Goal: Task Accomplishment & Management: Manage account settings

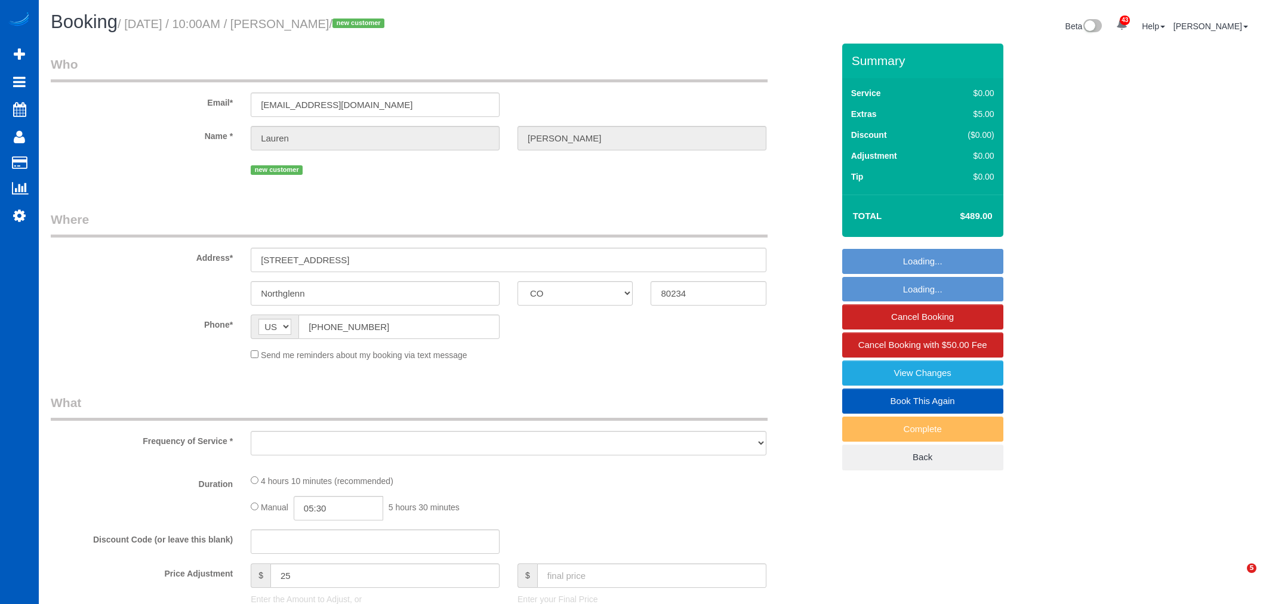
select select "CO"
select select "object:7862"
select select "string:fspay-5dc5ea94-e430-4fdb-b5dc-f79fa4fad970"
select select "199"
select select "1501"
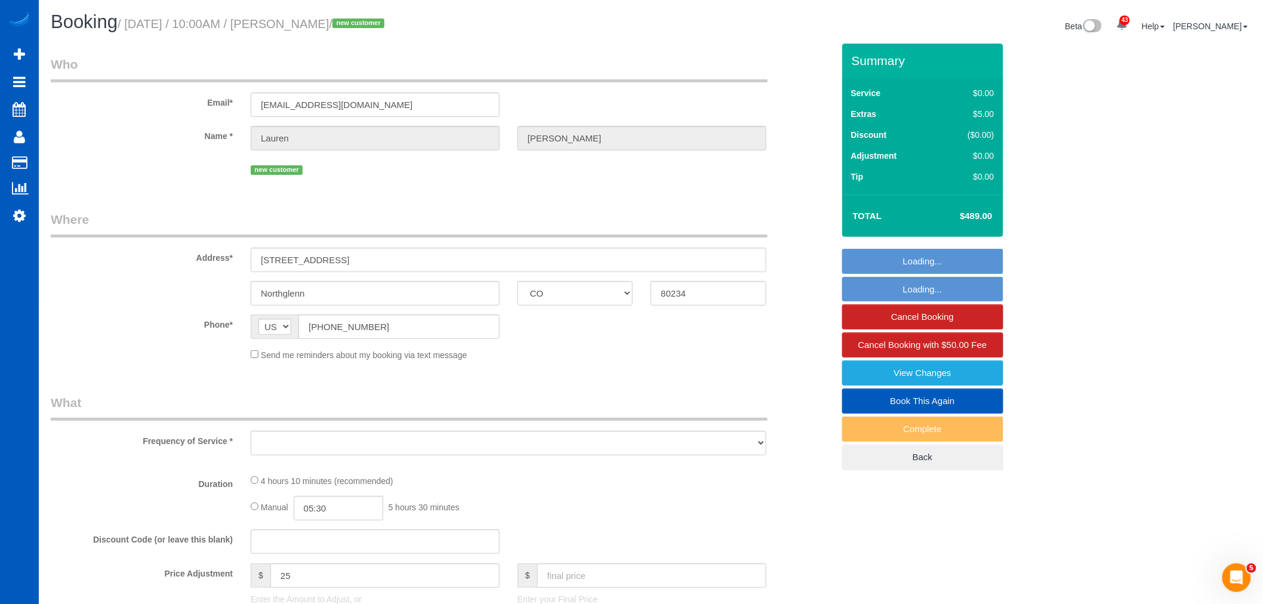
select select "3"
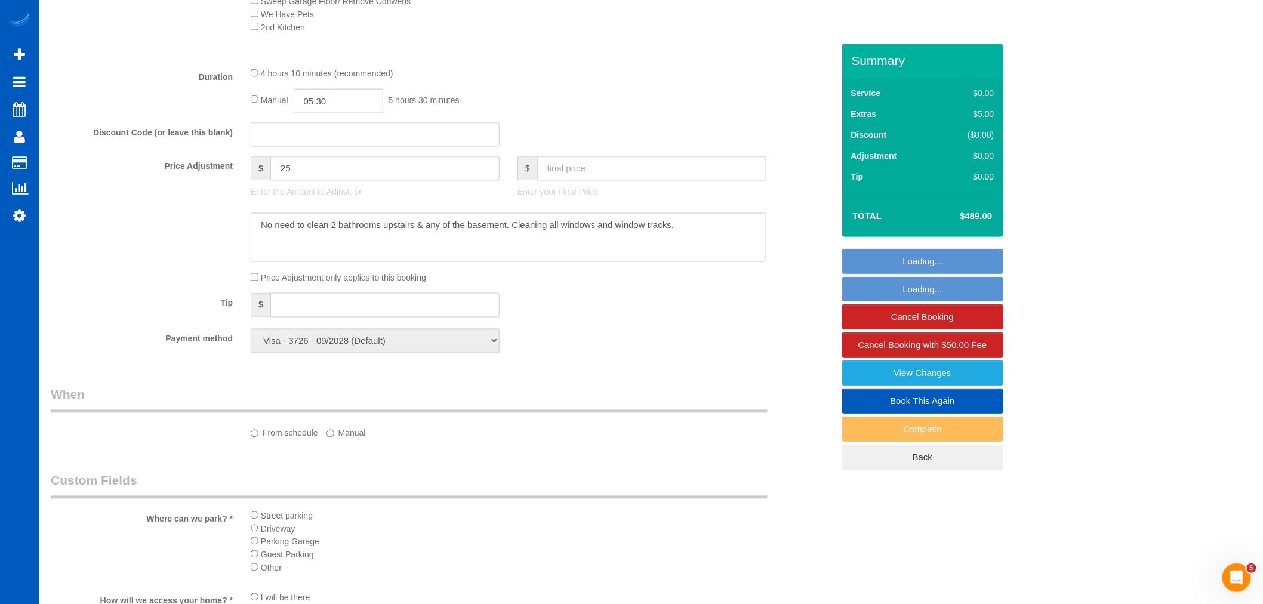
select select "spot11"
select select "1501"
select select "3"
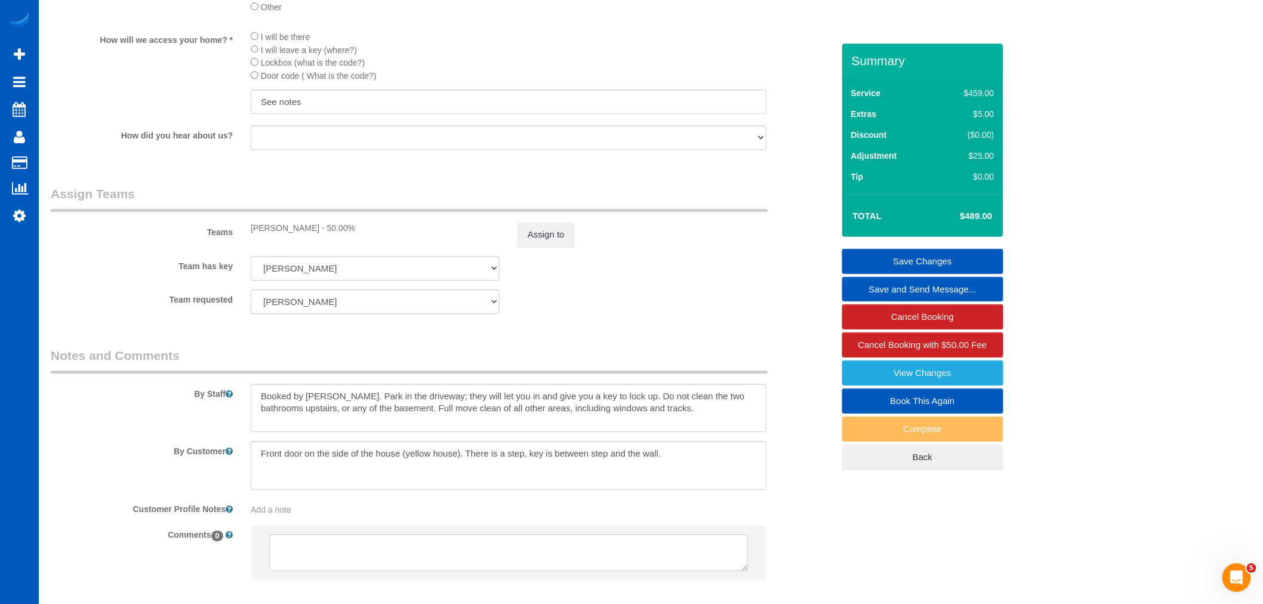
scroll to position [1475, 0]
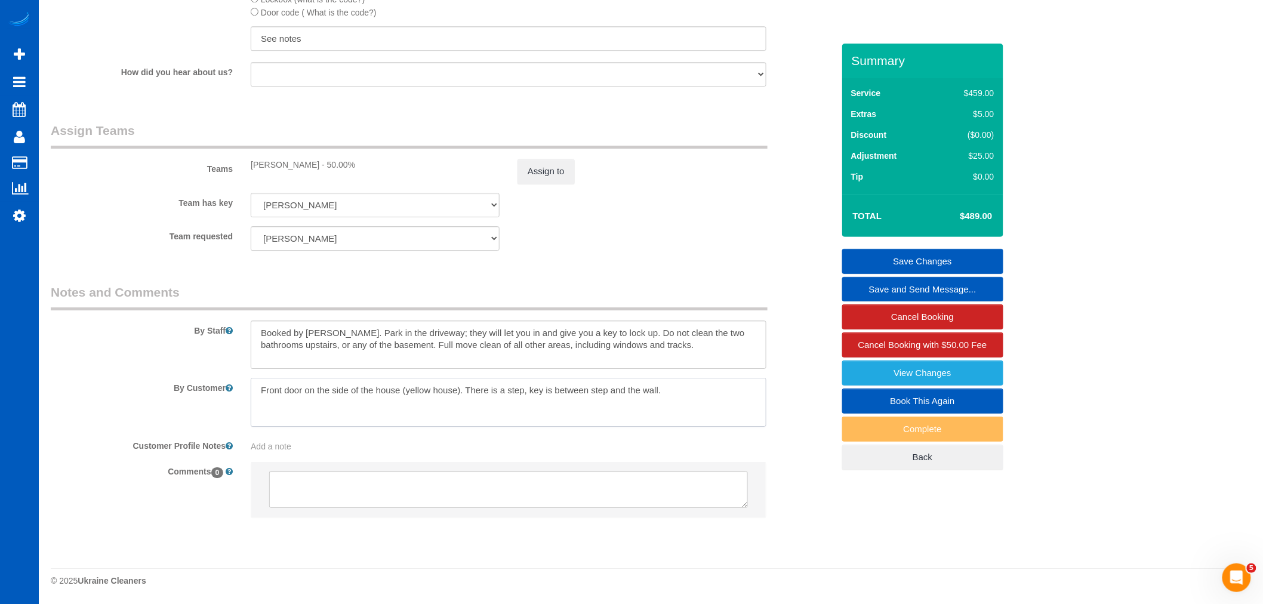
click at [693, 403] on textarea at bounding box center [509, 402] width 516 height 49
click at [314, 421] on textarea at bounding box center [509, 402] width 516 height 49
type textarea "Front door on the side of the house (yellow house). There is a step, key is bet…"
click at [683, 355] on textarea at bounding box center [509, 344] width 516 height 49
click at [422, 357] on textarea at bounding box center [509, 344] width 516 height 49
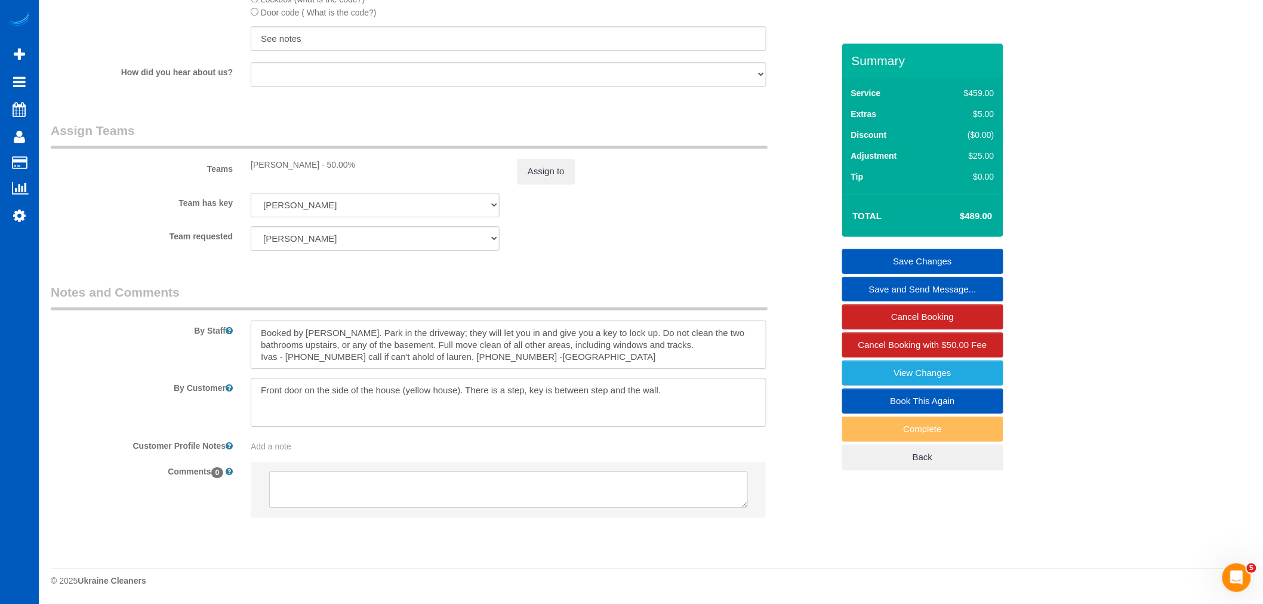
click at [422, 365] on textarea at bounding box center [509, 344] width 516 height 49
click at [460, 354] on textarea at bounding box center [509, 344] width 516 height 49
click at [456, 355] on textarea at bounding box center [509, 344] width 516 height 49
click at [703, 351] on textarea at bounding box center [509, 344] width 516 height 49
type textarea "Booked by [PERSON_NAME]. Park in the driveway; they will let you in and give yo…"
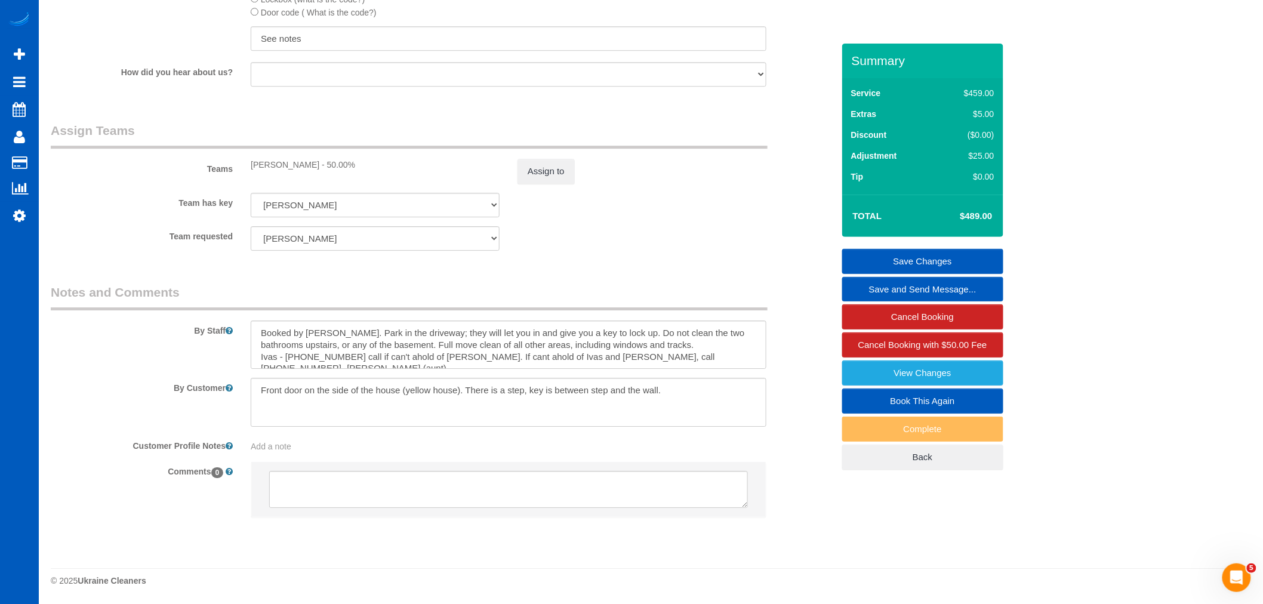
click at [779, 359] on div "By Staff" at bounding box center [442, 326] width 800 height 86
click at [890, 264] on link "Save Changes" at bounding box center [922, 261] width 161 height 25
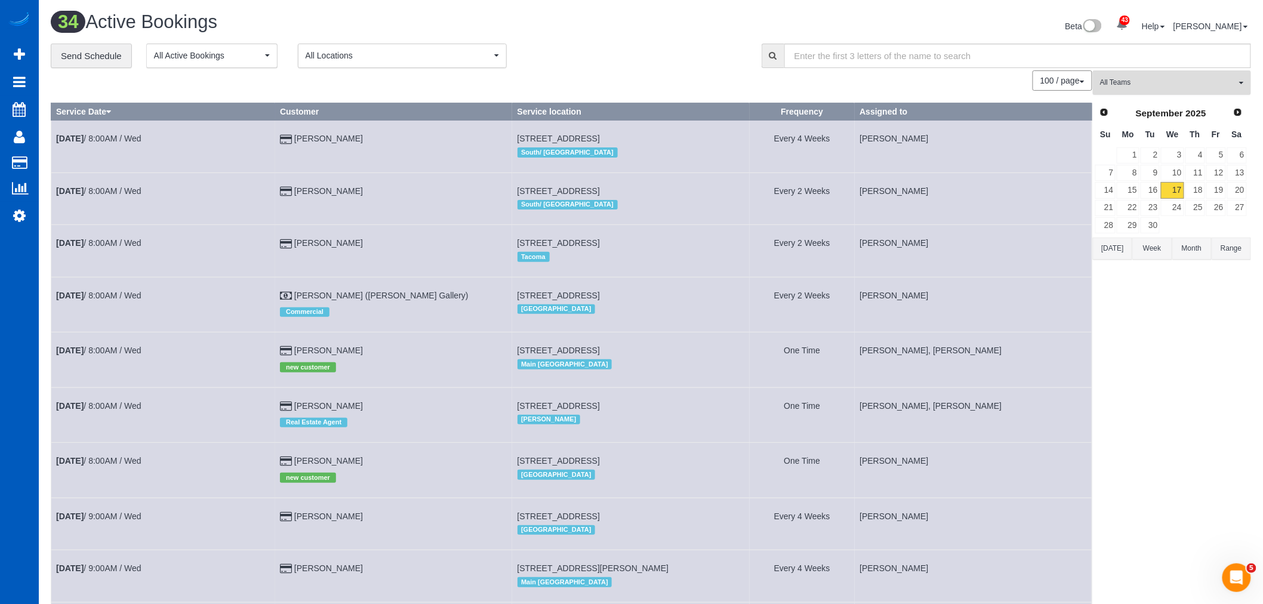
click at [1155, 85] on span "All Teams" at bounding box center [1168, 83] width 136 height 10
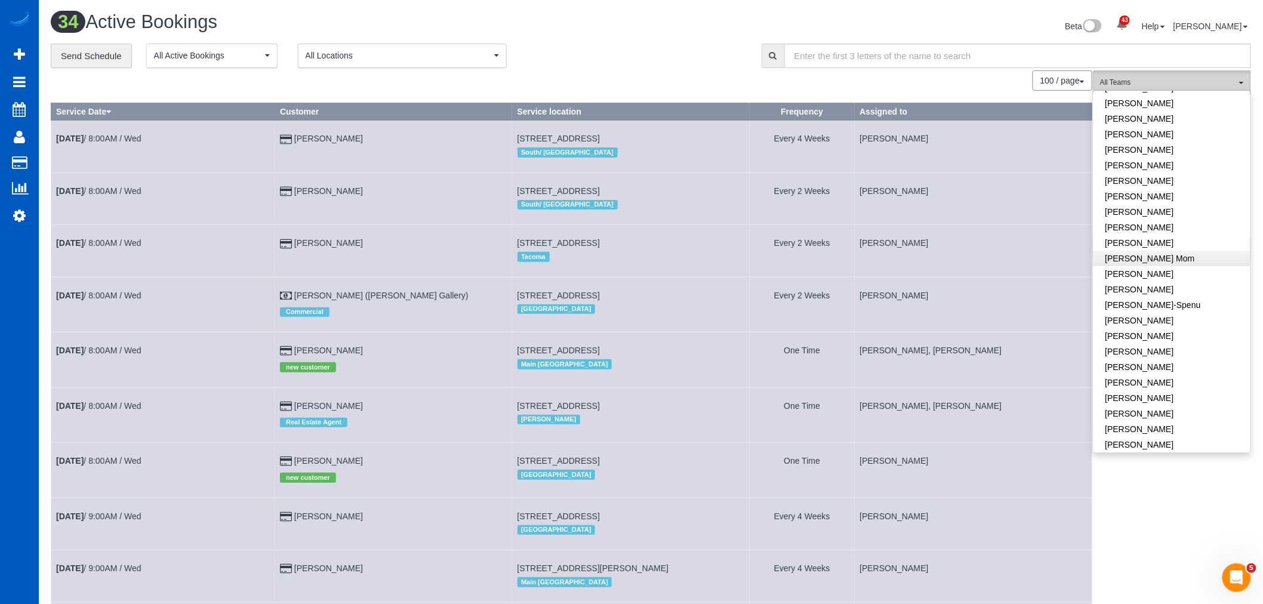
scroll to position [132, 0]
click at [1194, 371] on link "[PERSON_NAME]" at bounding box center [1171, 368] width 157 height 16
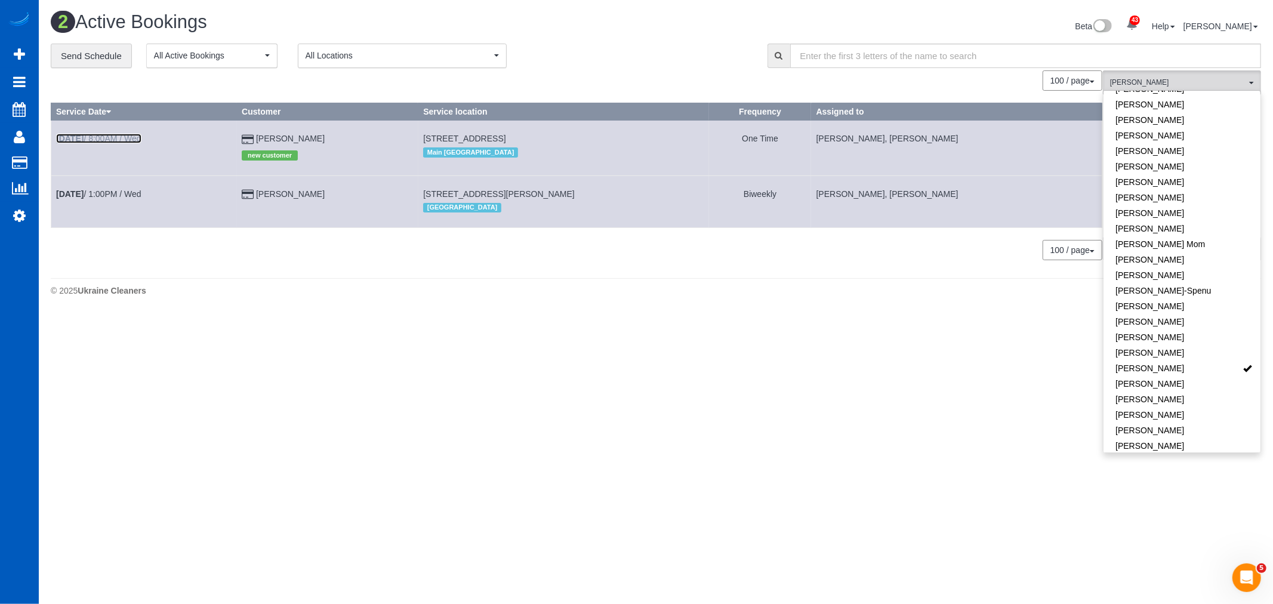
click at [140, 141] on link "[DATE] 8:00AM / Wed" at bounding box center [98, 139] width 85 height 10
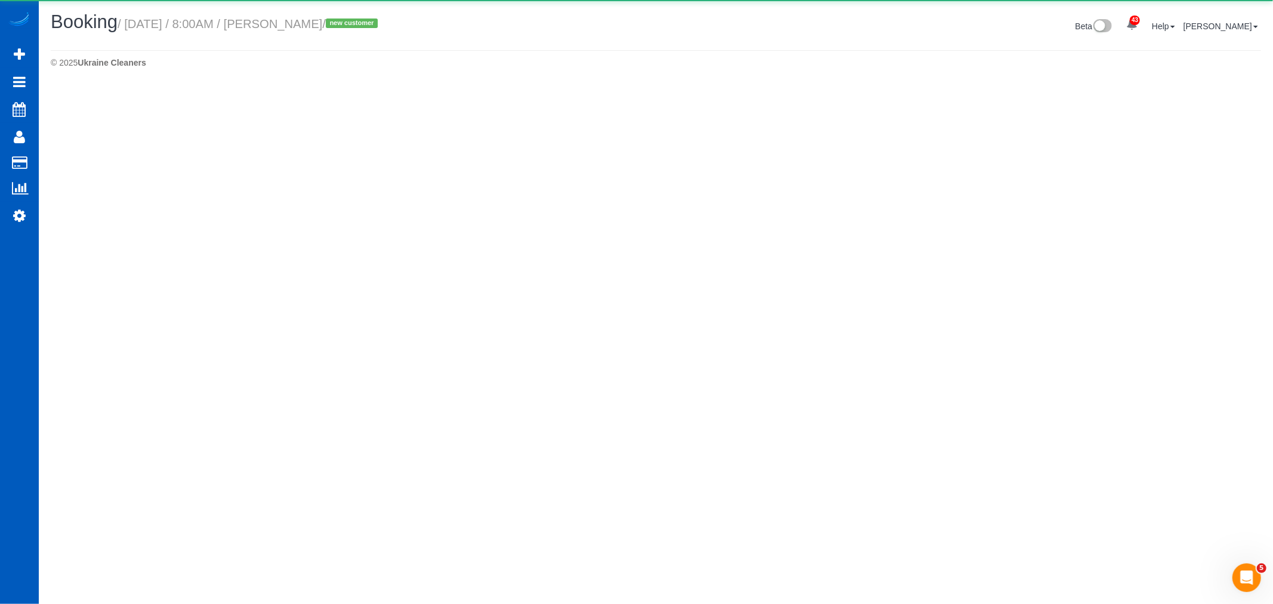
select select "WA"
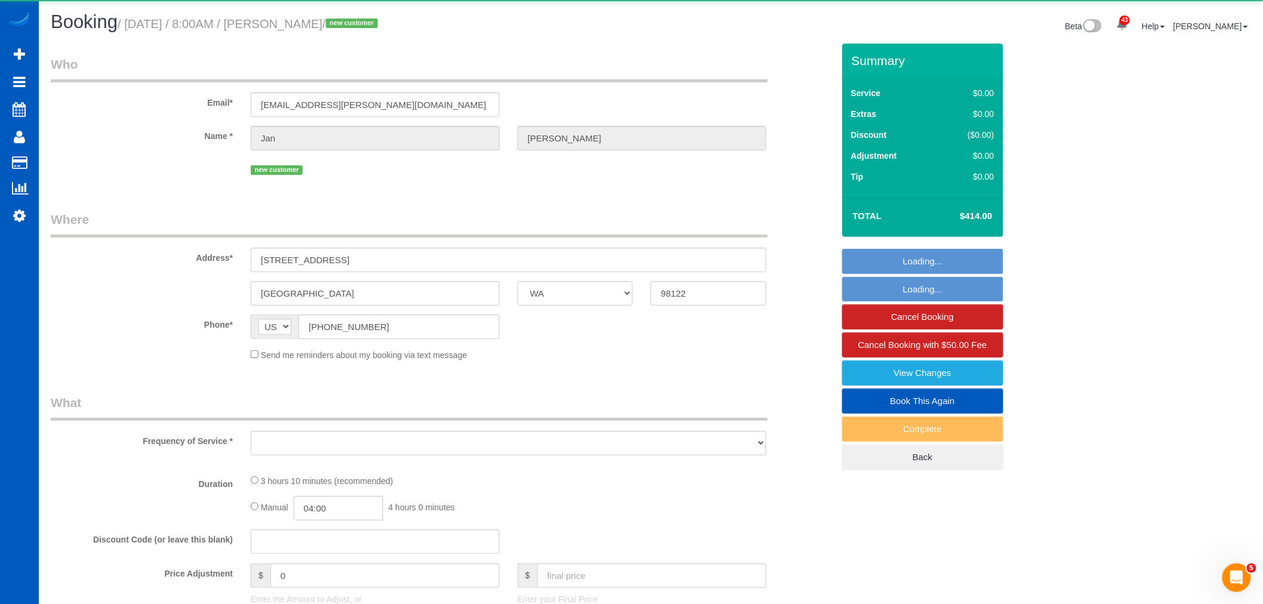
select select "string:fspay-360ece8c-bee0-4c61-a297-d77a4cef03e7"
select select "number:8"
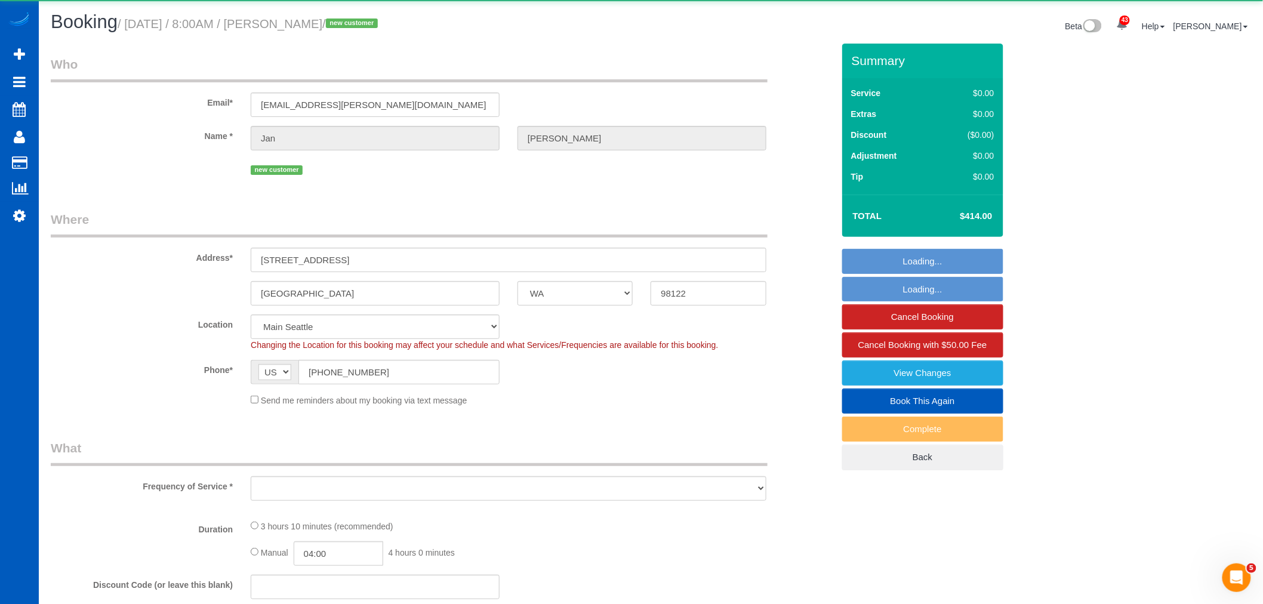
select select "199"
select select "1001"
select select "3"
select select "spot20"
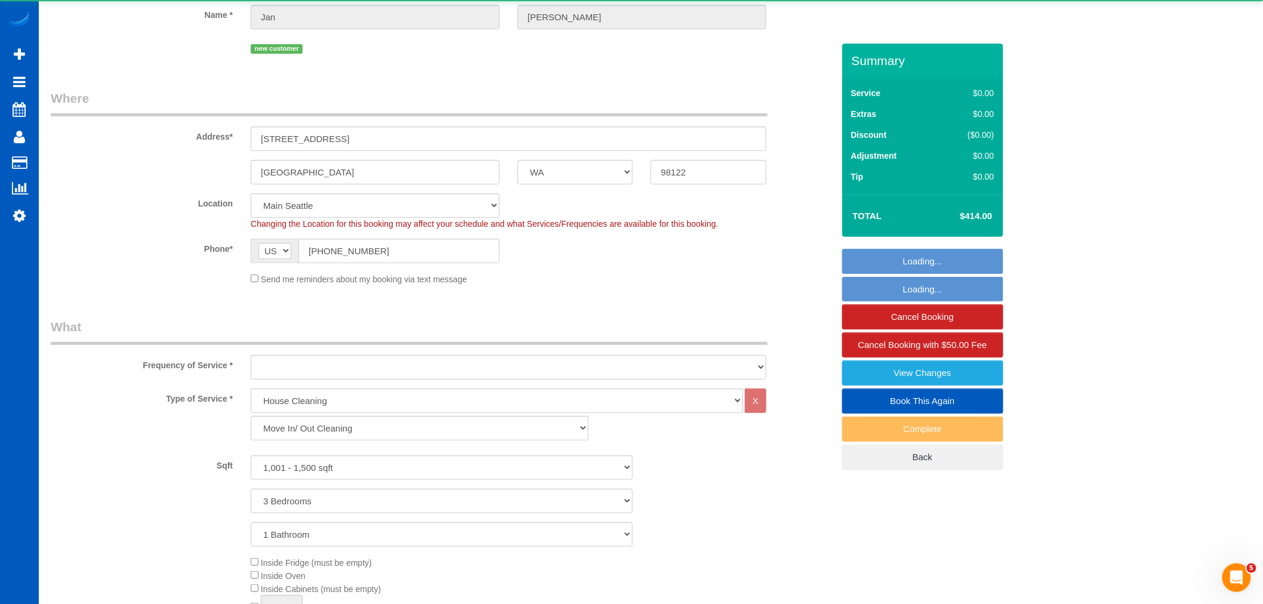
select select "object:9529"
select select "1001"
select select "3"
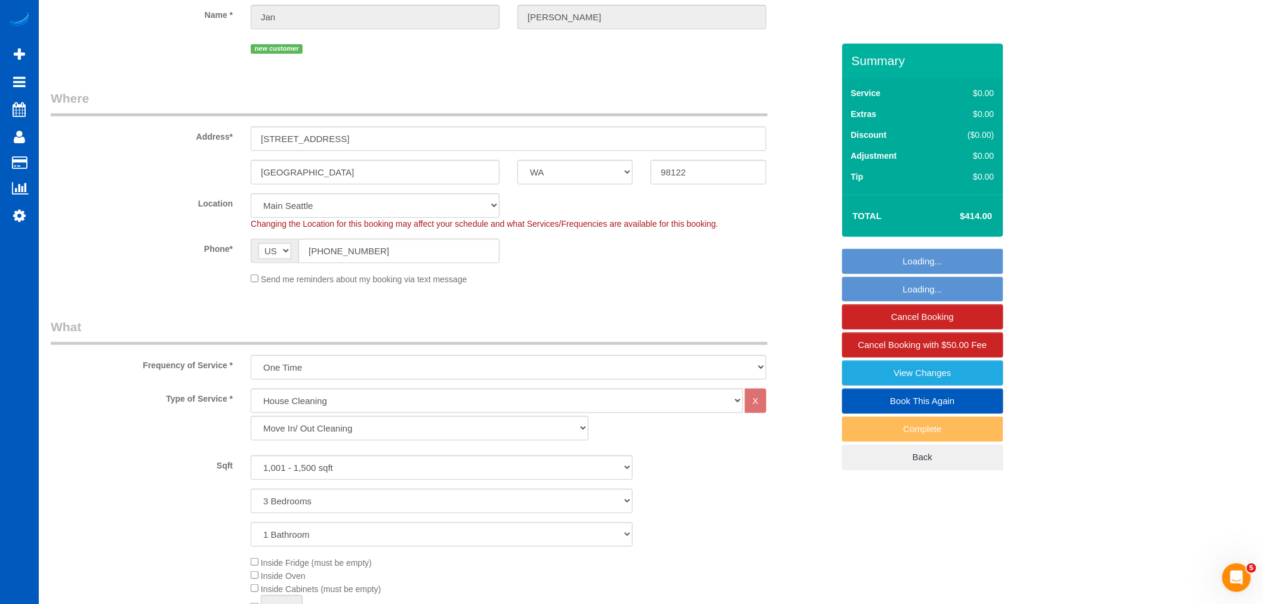
select select "object:9534"
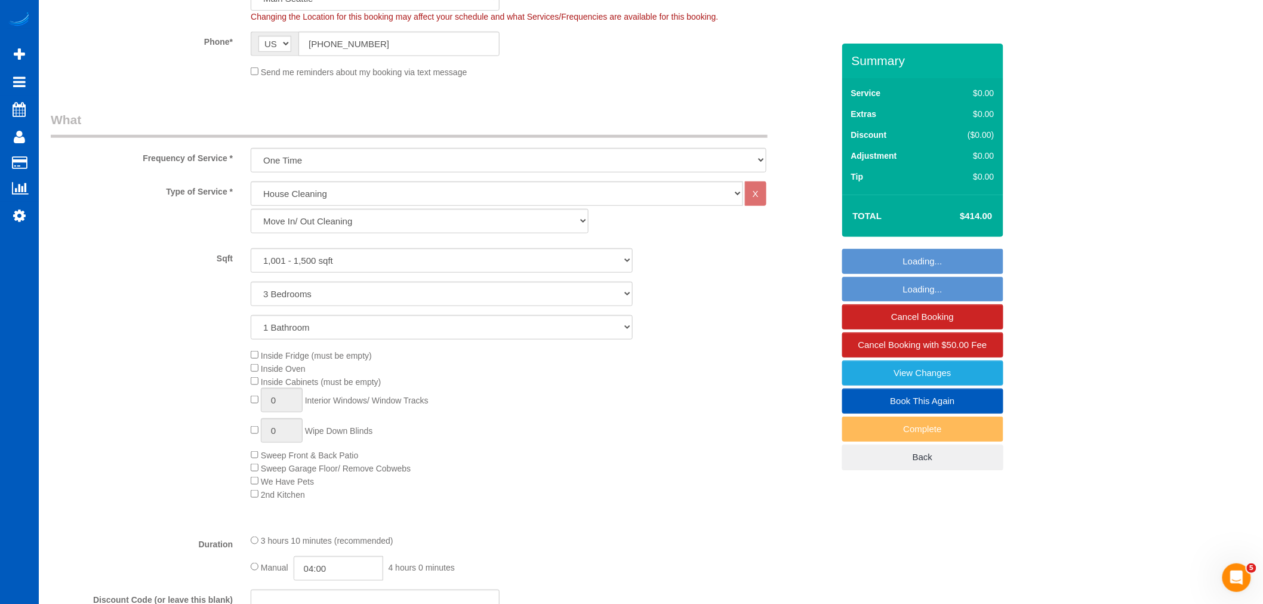
scroll to position [331, 0]
drag, startPoint x: 295, startPoint y: 403, endPoint x: 204, endPoint y: 402, distance: 91.3
click at [204, 402] on div "Inside Fridge (must be empty) Inside Oven Inside Cabinets (must be empty) 1 Int…" at bounding box center [442, 422] width 800 height 152
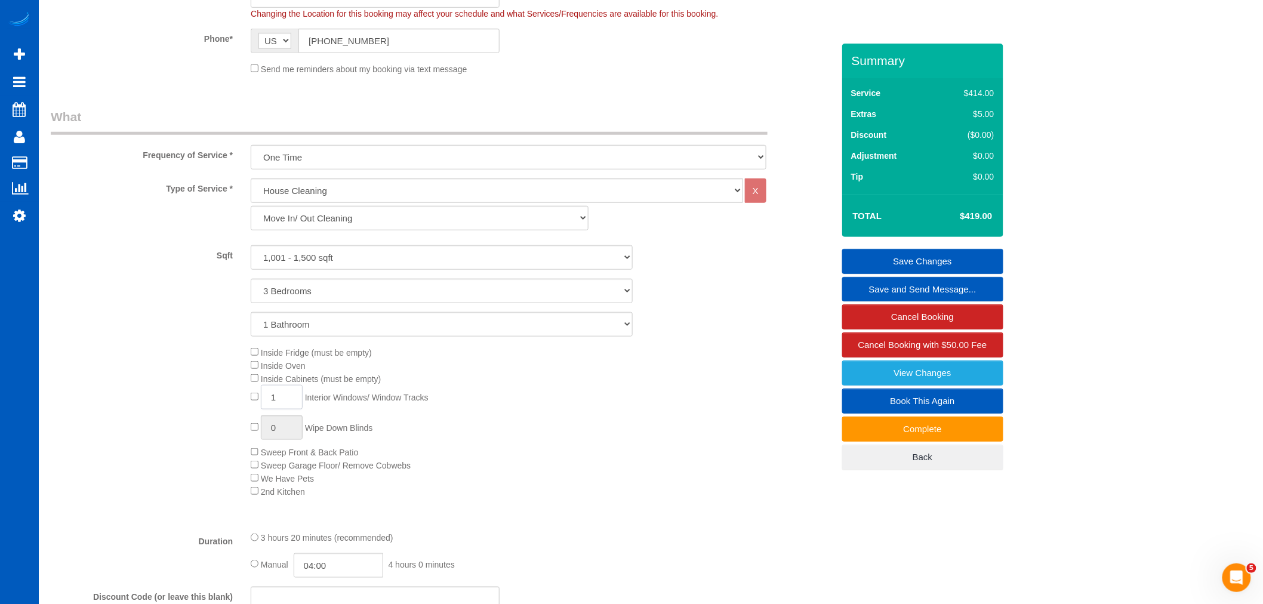
type input "5"
type input "6"
click at [587, 439] on div "Inside Fridge (must be empty) Inside Oven Inside Cabinets (must be empty) 6 Int…" at bounding box center [542, 422] width 600 height 152
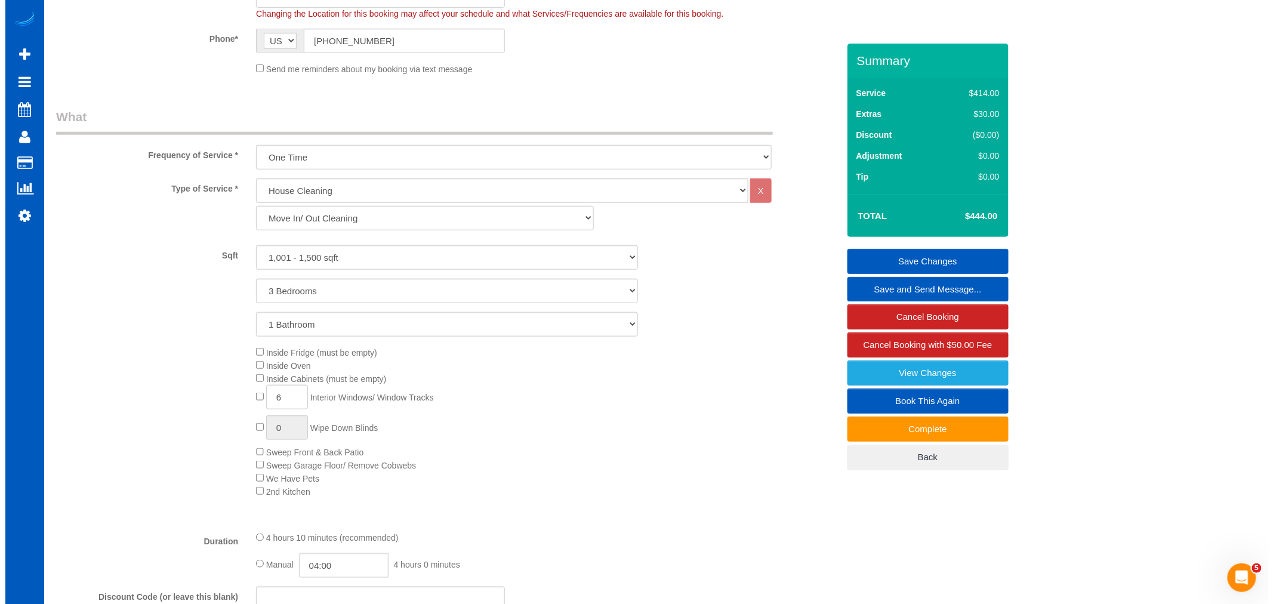
scroll to position [0, 0]
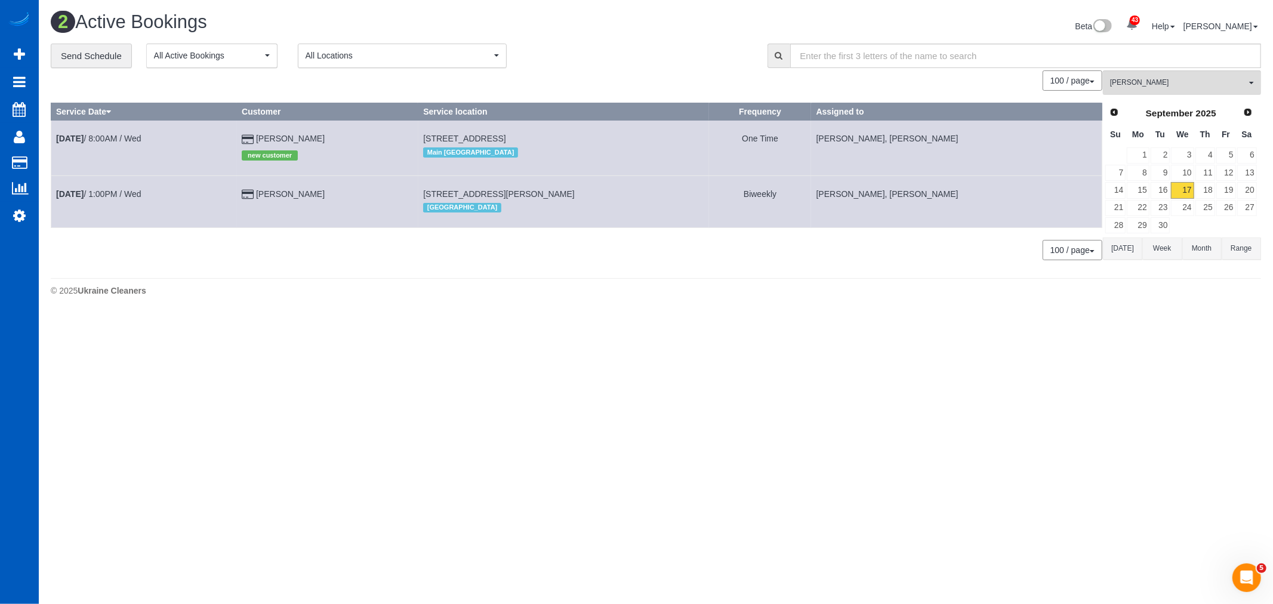
click at [1150, 99] on div "[PERSON_NAME] All Teams Remove Team Filters [PERSON_NAME] [PERSON_NAME] Alona V…" at bounding box center [1182, 171] width 158 height 202
click at [1152, 90] on button "[PERSON_NAME] All Teams" at bounding box center [1182, 82] width 158 height 24
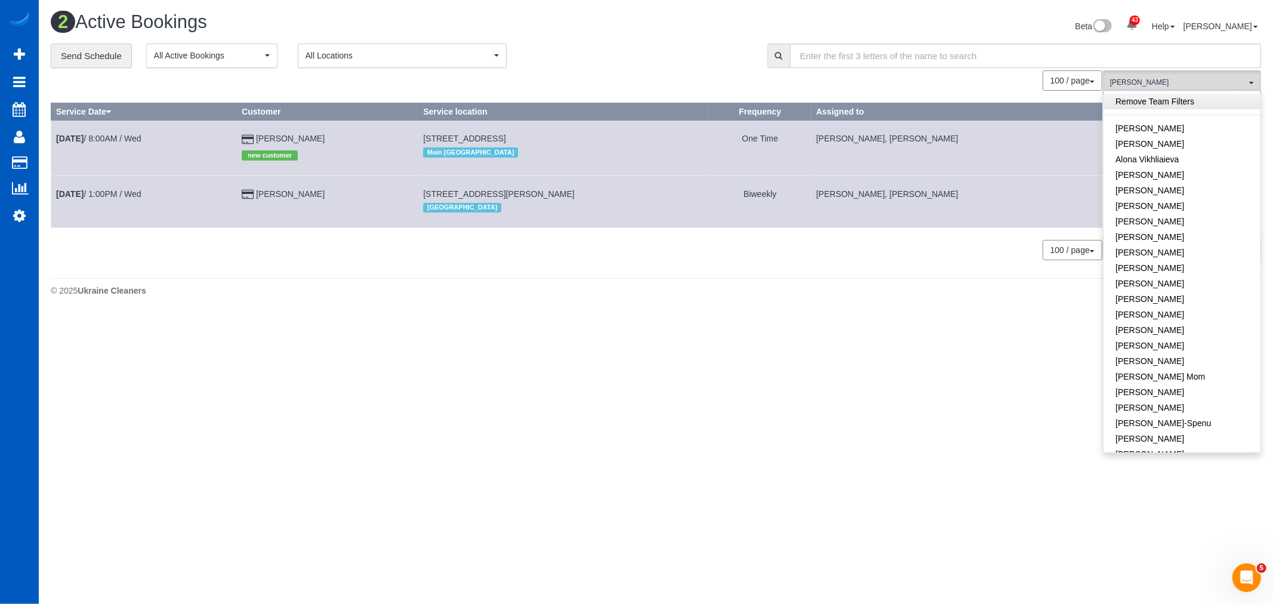
click at [1170, 99] on link "Remove Team Filters" at bounding box center [1181, 102] width 157 height 16
click at [1172, 171] on link "[PERSON_NAME]" at bounding box center [1181, 175] width 157 height 16
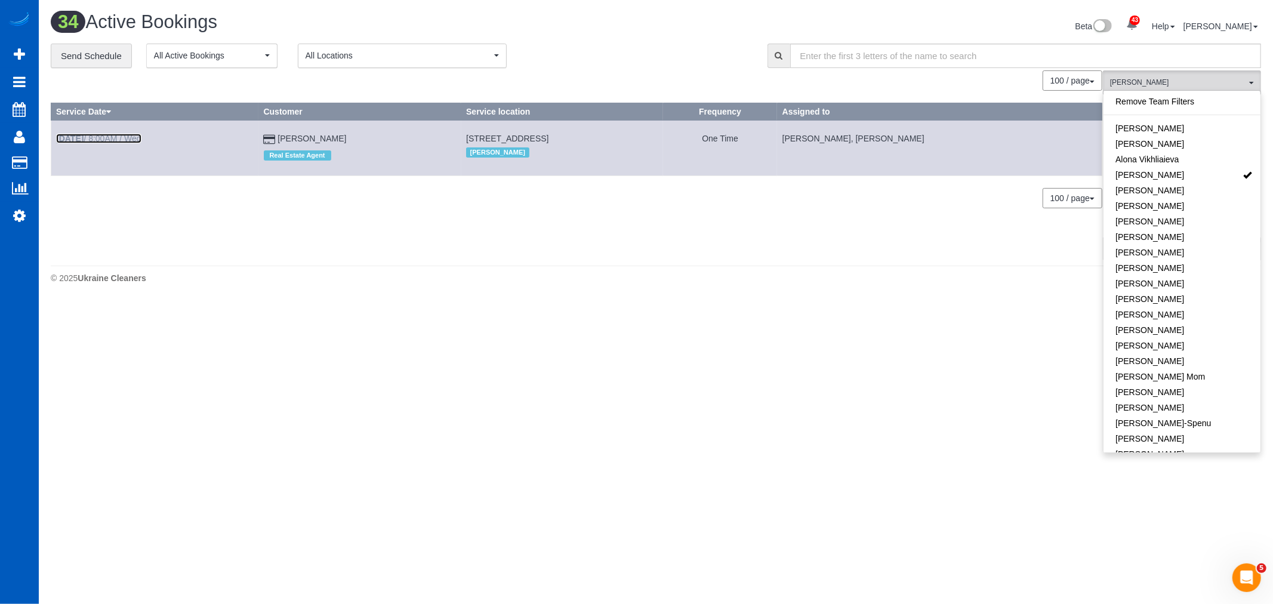
click at [140, 140] on link "[DATE] 8:00AM / Wed" at bounding box center [98, 139] width 85 height 10
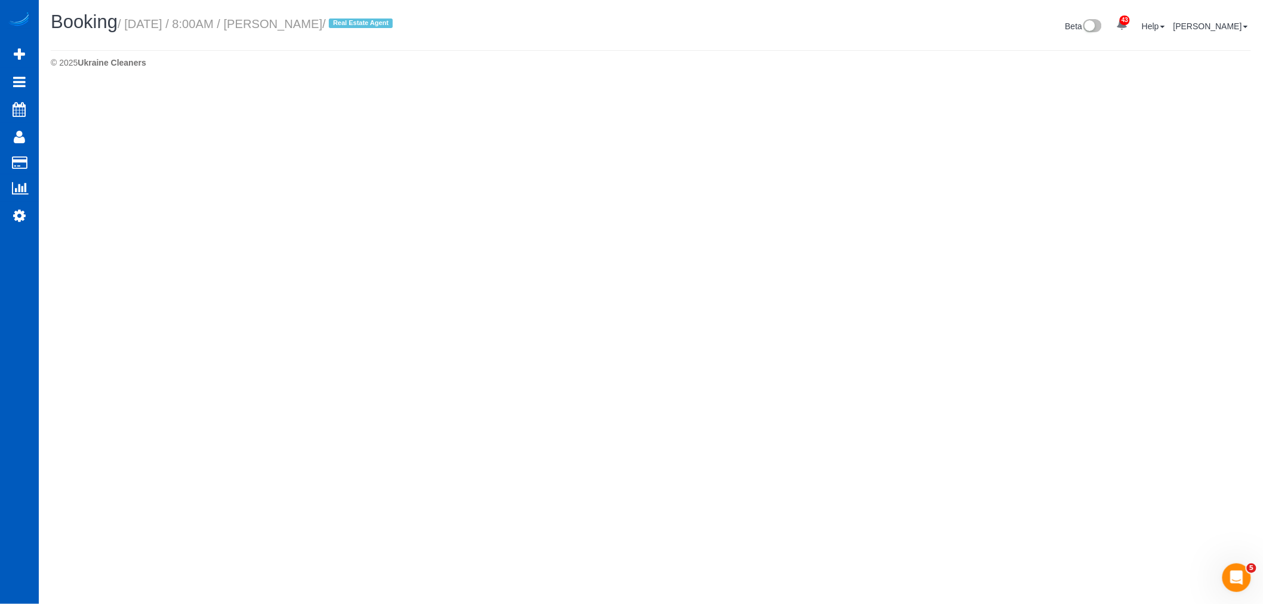
select select "WA"
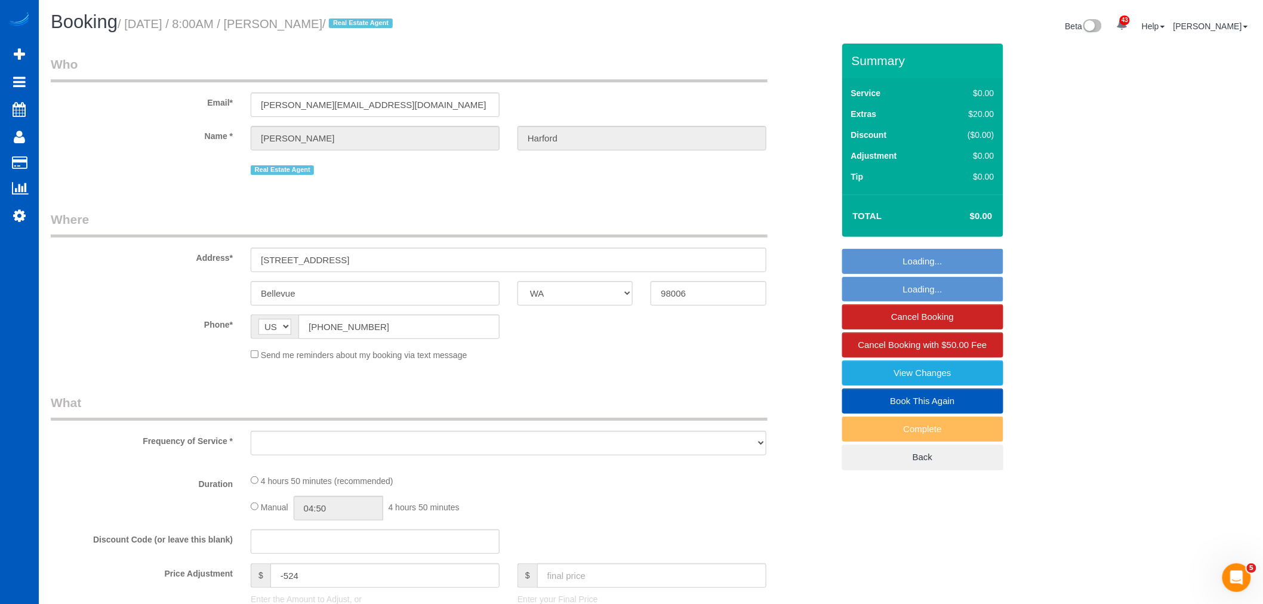
select select "199"
select select "2001"
select select "4"
select select "3"
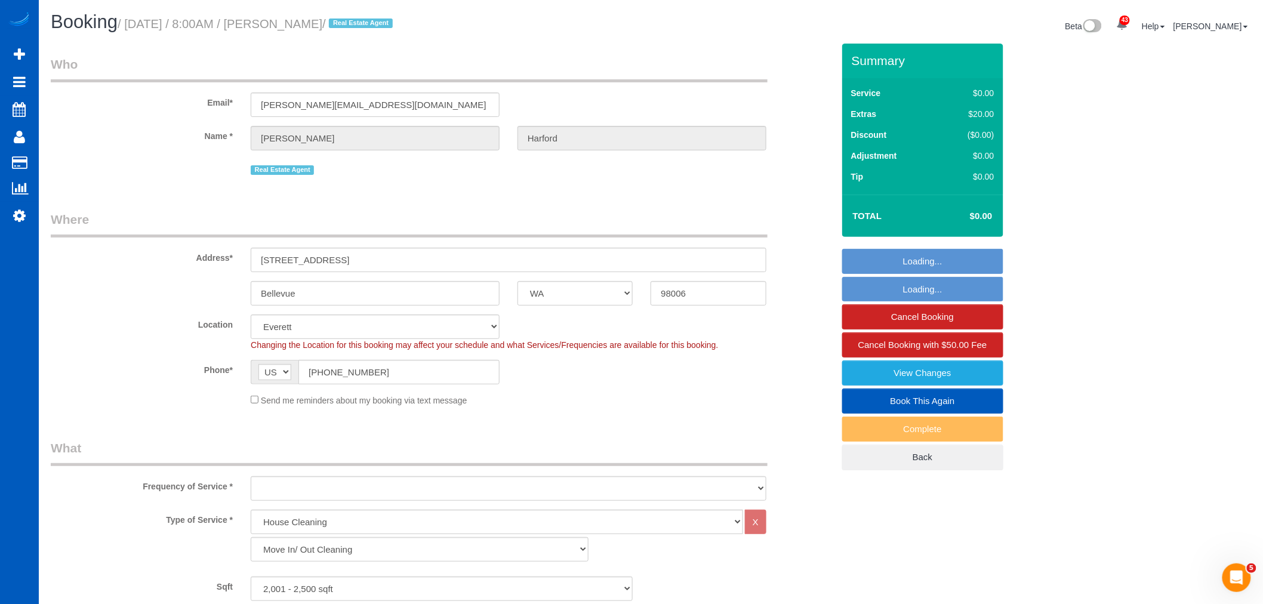
select select "object:11061"
select select "2001"
select select "4"
select select "3"
select select "object:11066"
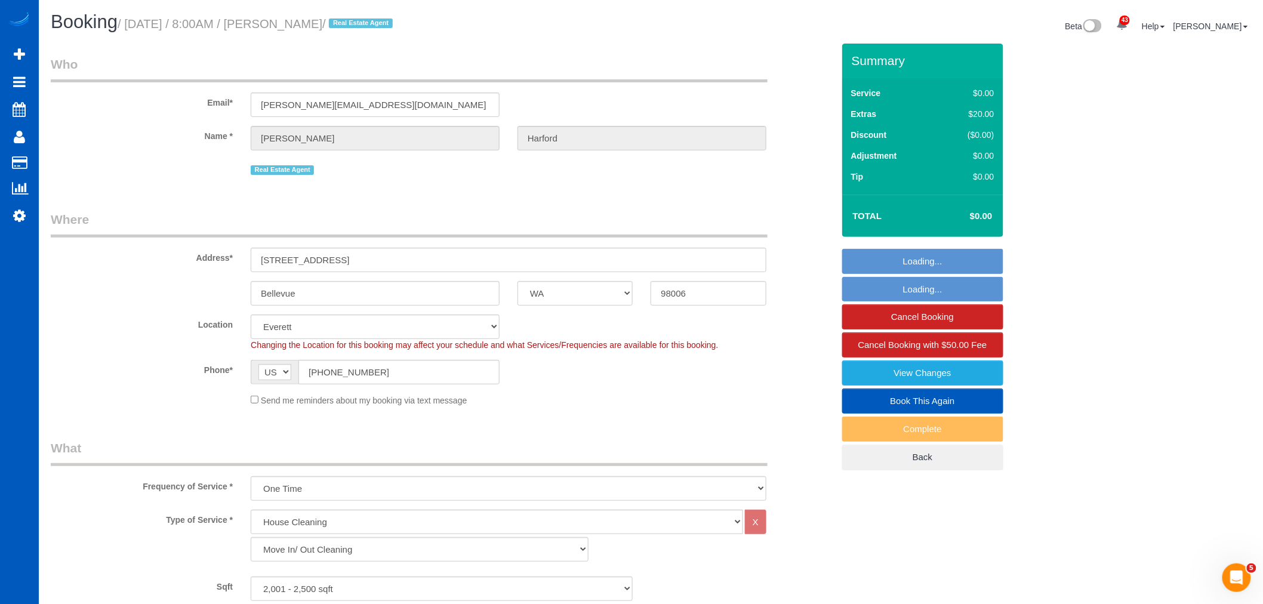
select select "spot30"
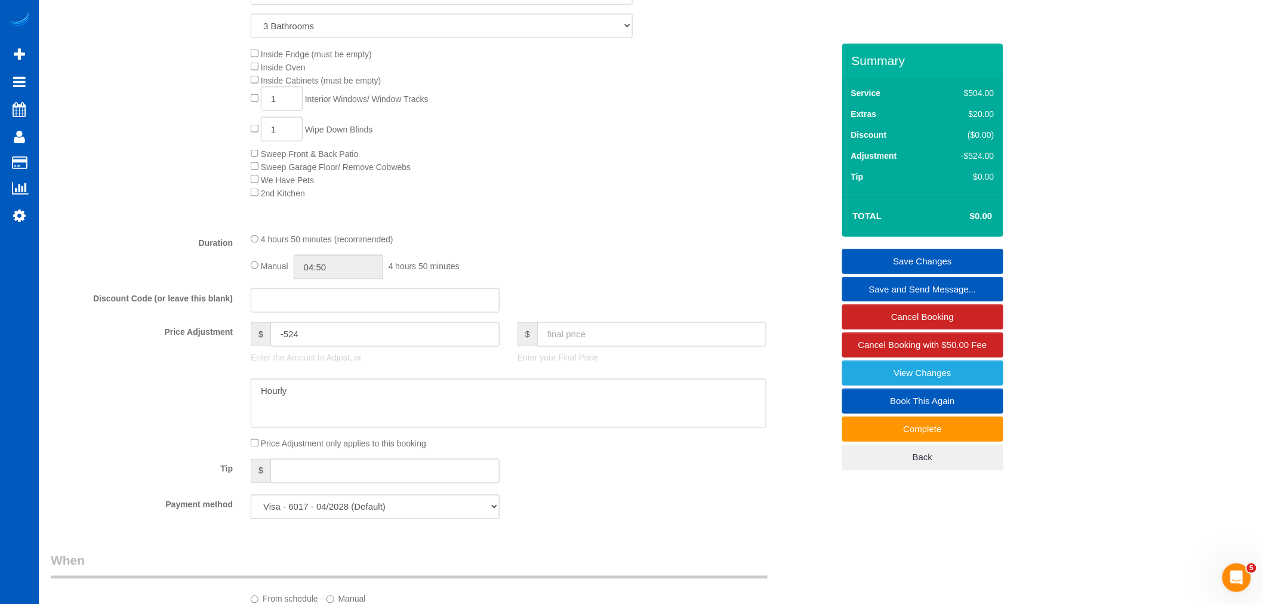
scroll to position [530, 0]
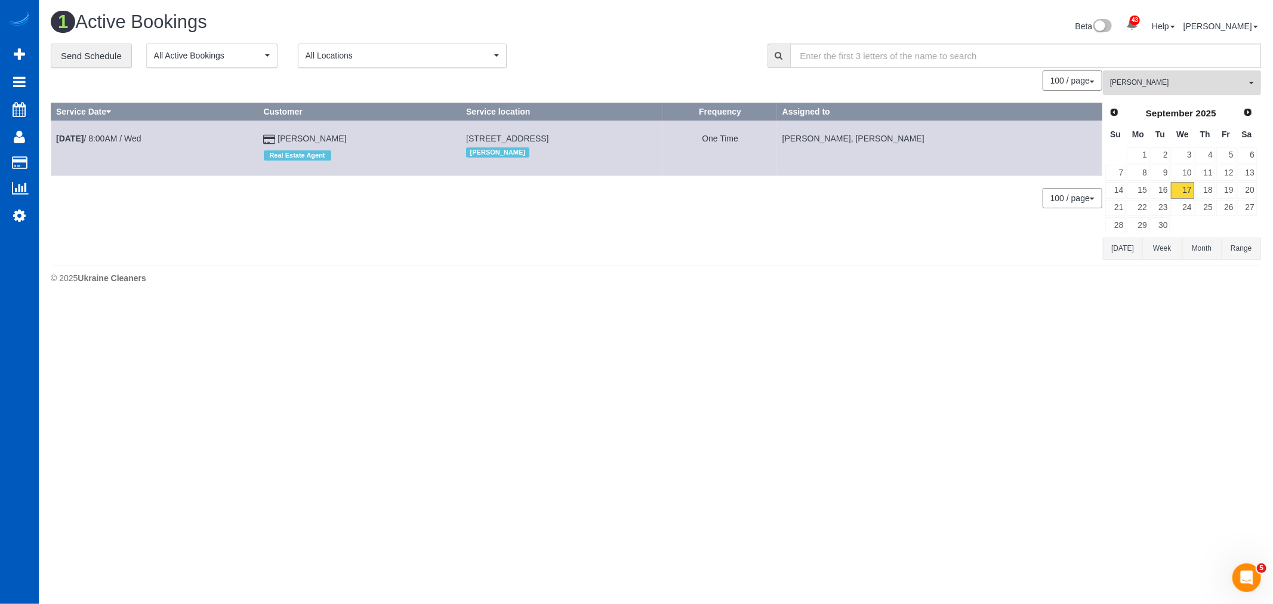
click at [1179, 90] on button "[PERSON_NAME] All Teams" at bounding box center [1182, 82] width 158 height 24
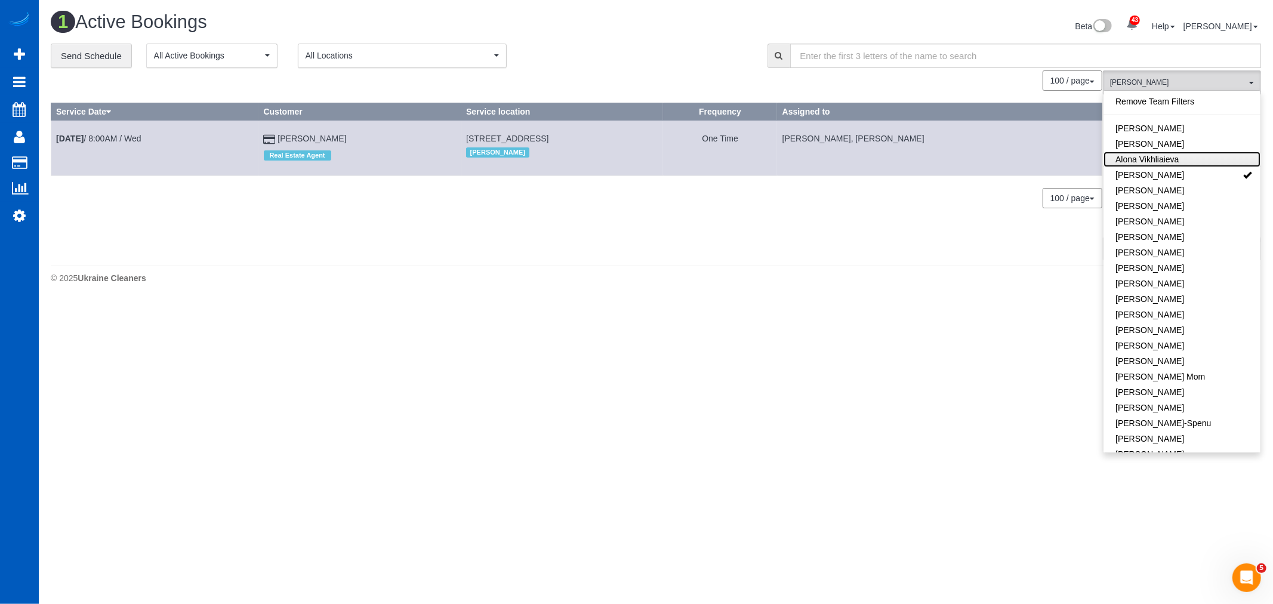
click at [1188, 165] on link "Alona Vikhliaieva" at bounding box center [1181, 160] width 157 height 16
click at [1182, 169] on link "[PERSON_NAME]" at bounding box center [1181, 175] width 157 height 16
click at [1179, 159] on link "Alona Vikhliaieva" at bounding box center [1181, 160] width 157 height 16
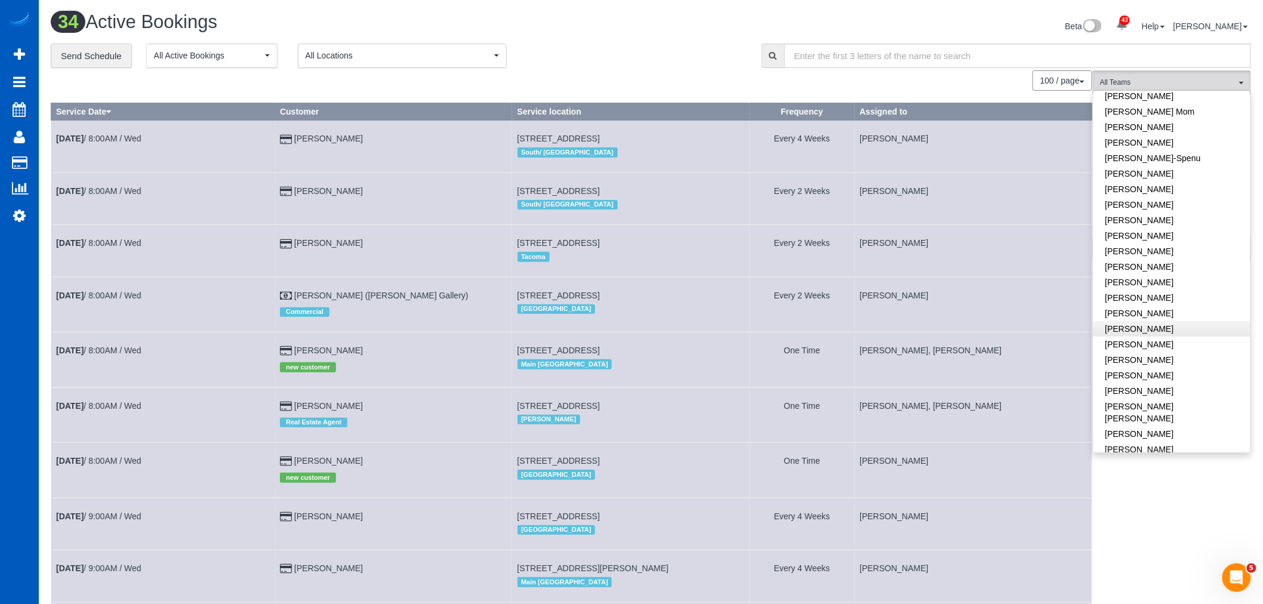
scroll to position [464, 0]
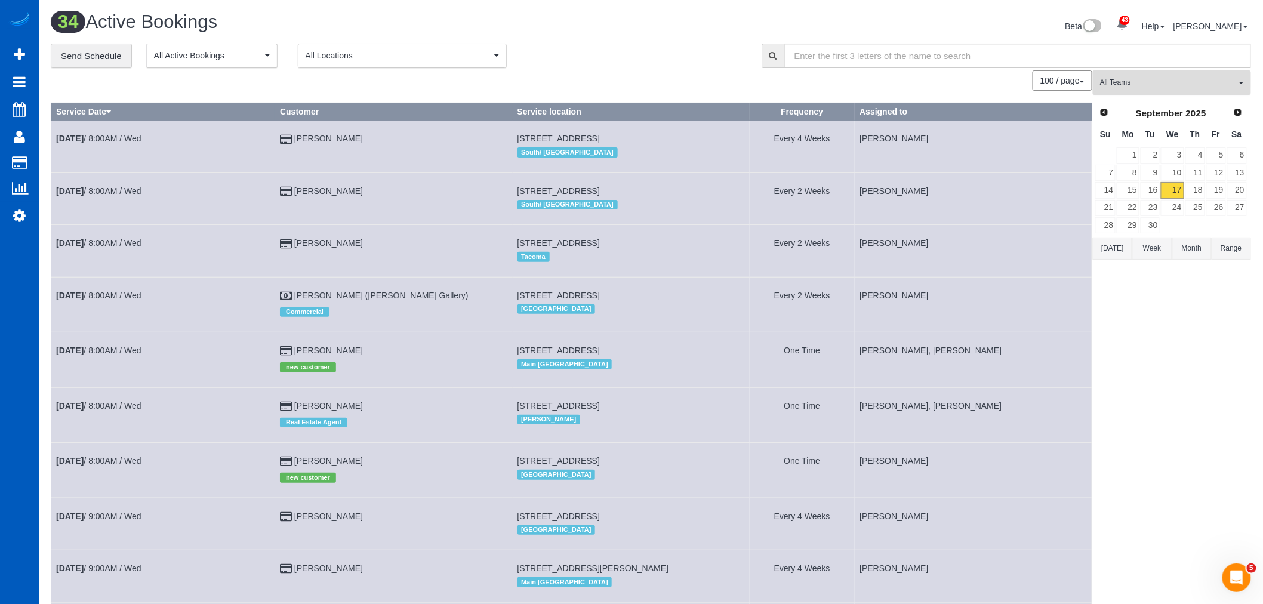
click at [1179, 94] on button "All Teams" at bounding box center [1172, 82] width 158 height 24
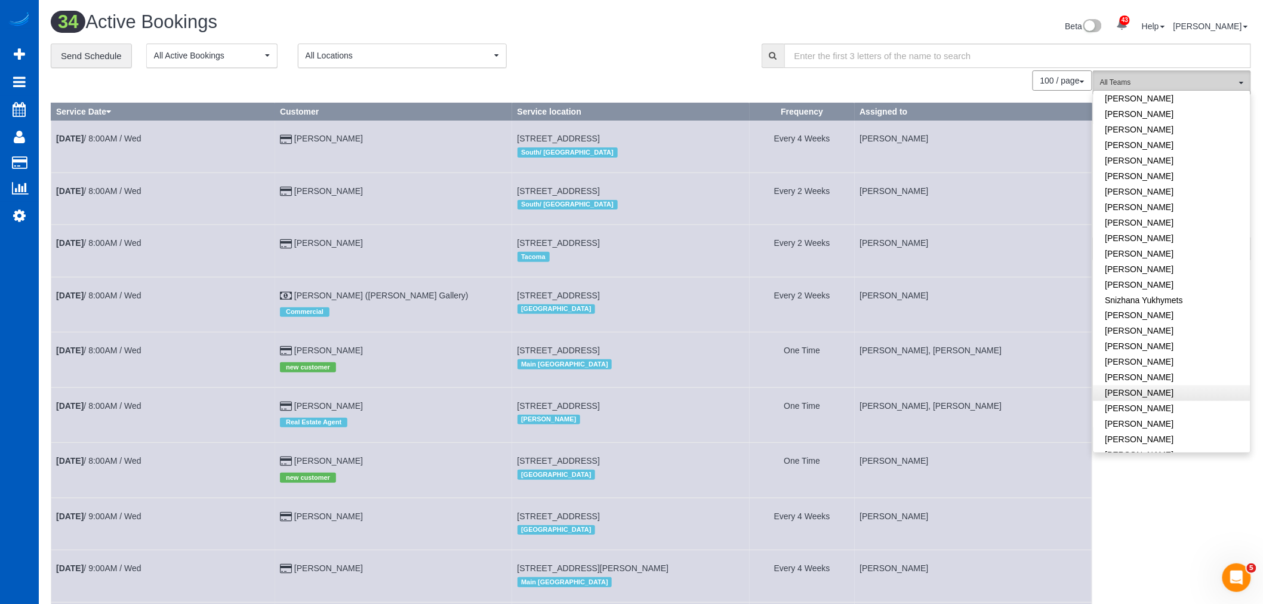
scroll to position [659, 0]
click at [1157, 74] on button "All Teams" at bounding box center [1172, 82] width 158 height 24
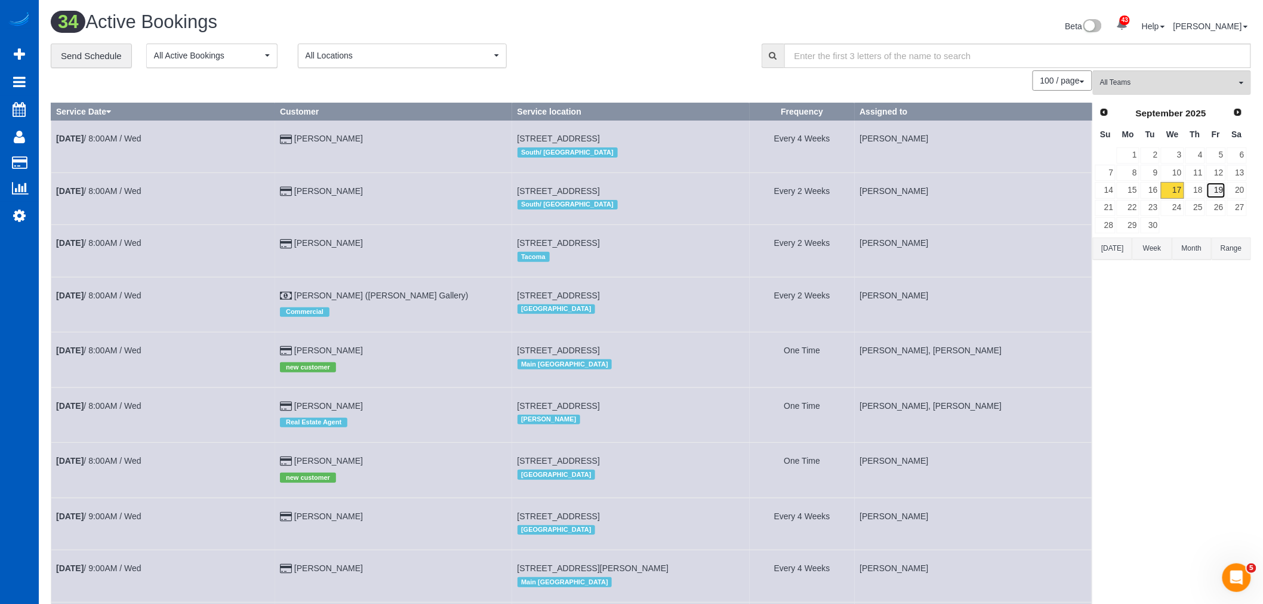
click at [1212, 186] on link "19" at bounding box center [1216, 190] width 20 height 16
click at [1174, 73] on button "All Teams" at bounding box center [1172, 82] width 158 height 24
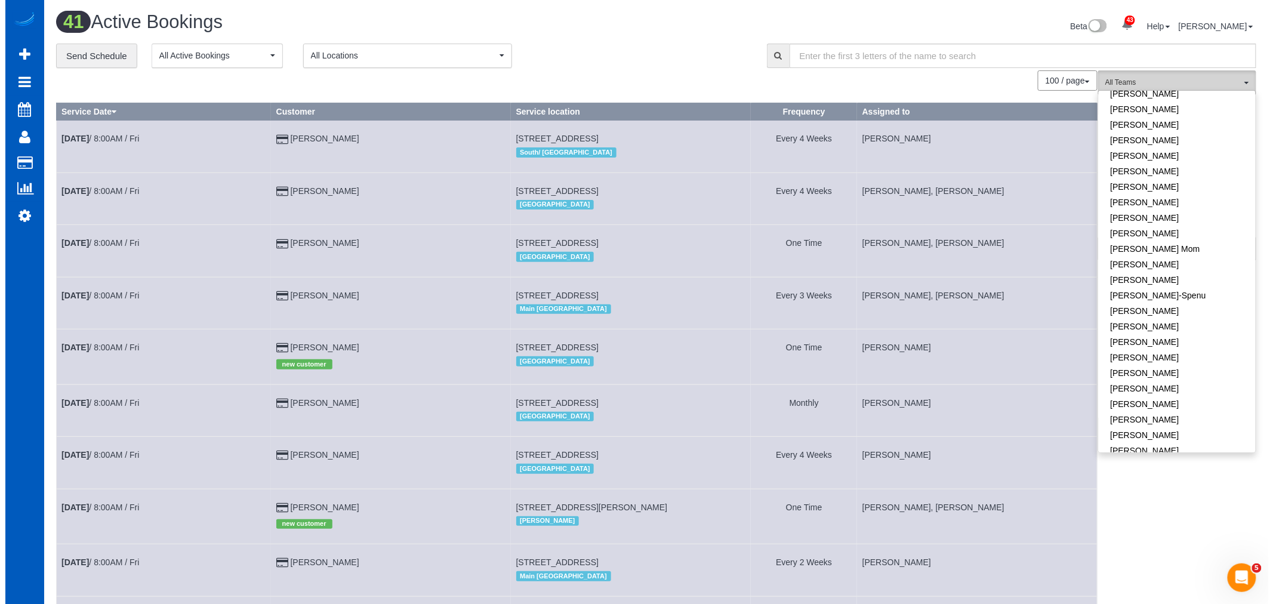
scroll to position [0, 0]
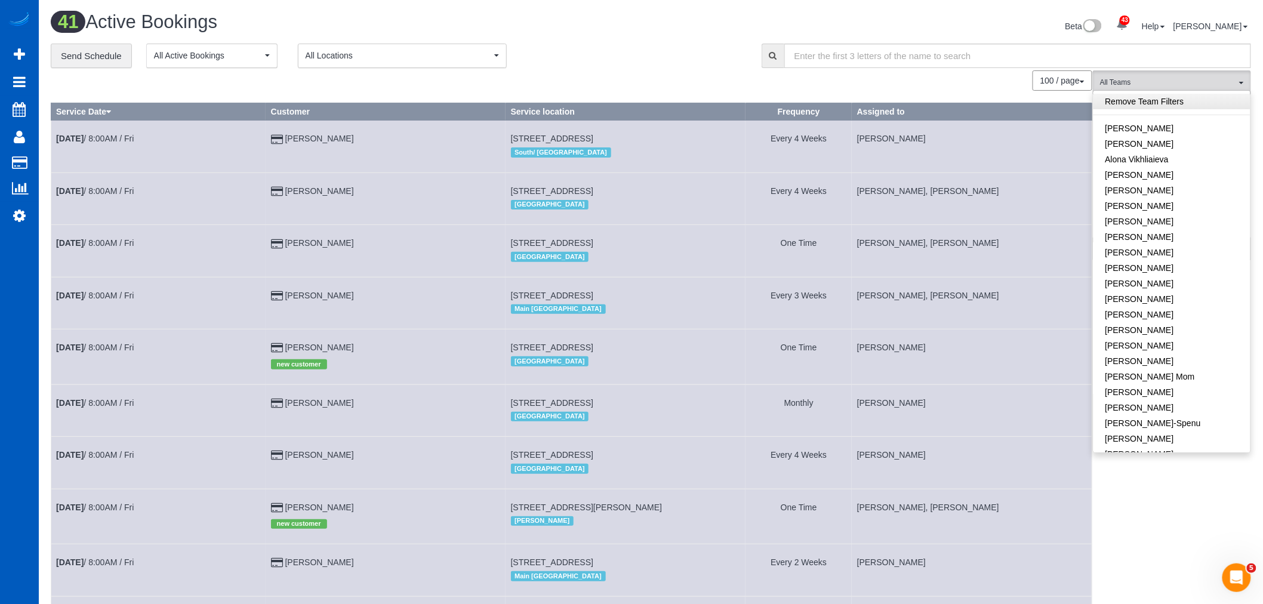
click at [1152, 99] on link "Remove Team Filters" at bounding box center [1171, 102] width 157 height 16
click at [1151, 105] on link "Remove Team Filters" at bounding box center [1171, 102] width 157 height 16
click at [1177, 175] on link "[PERSON_NAME]" at bounding box center [1171, 175] width 157 height 16
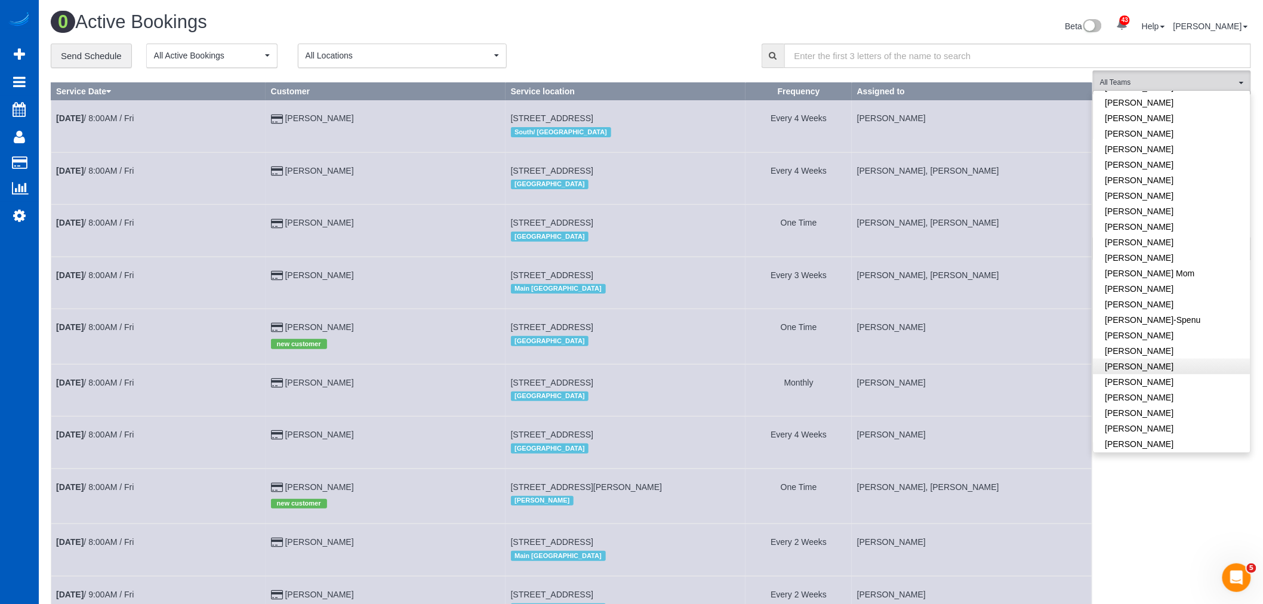
scroll to position [132, 0]
click at [1133, 272] on link "[PERSON_NAME]" at bounding box center [1171, 275] width 157 height 16
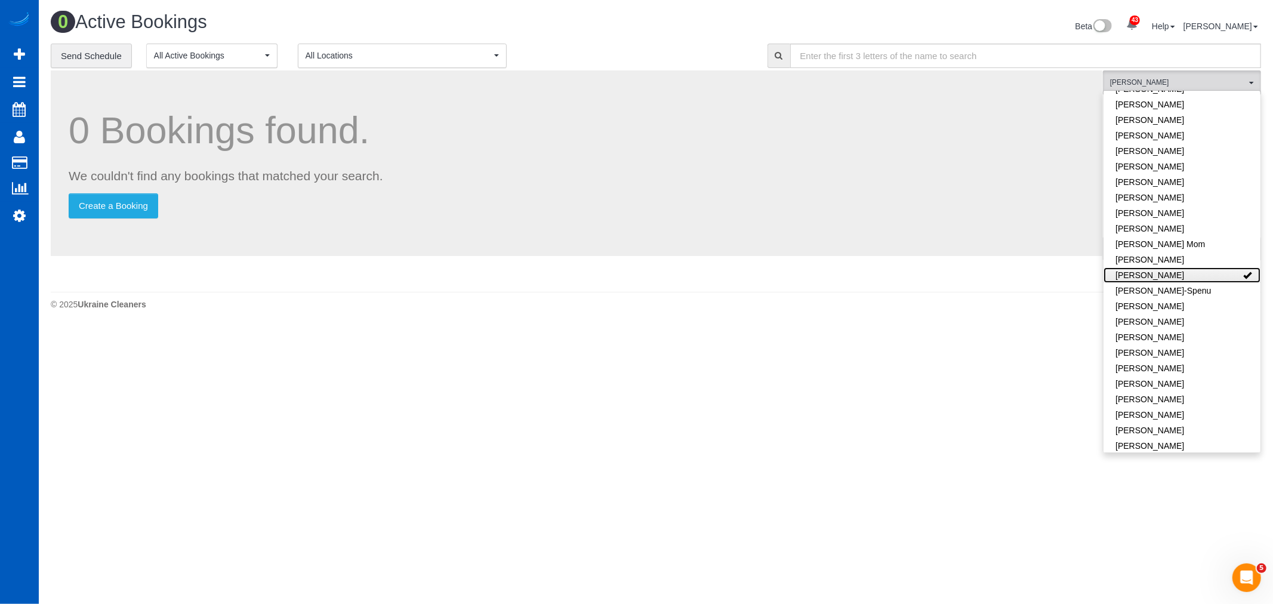
click at [1133, 273] on link "[PERSON_NAME]" at bounding box center [1181, 275] width 157 height 16
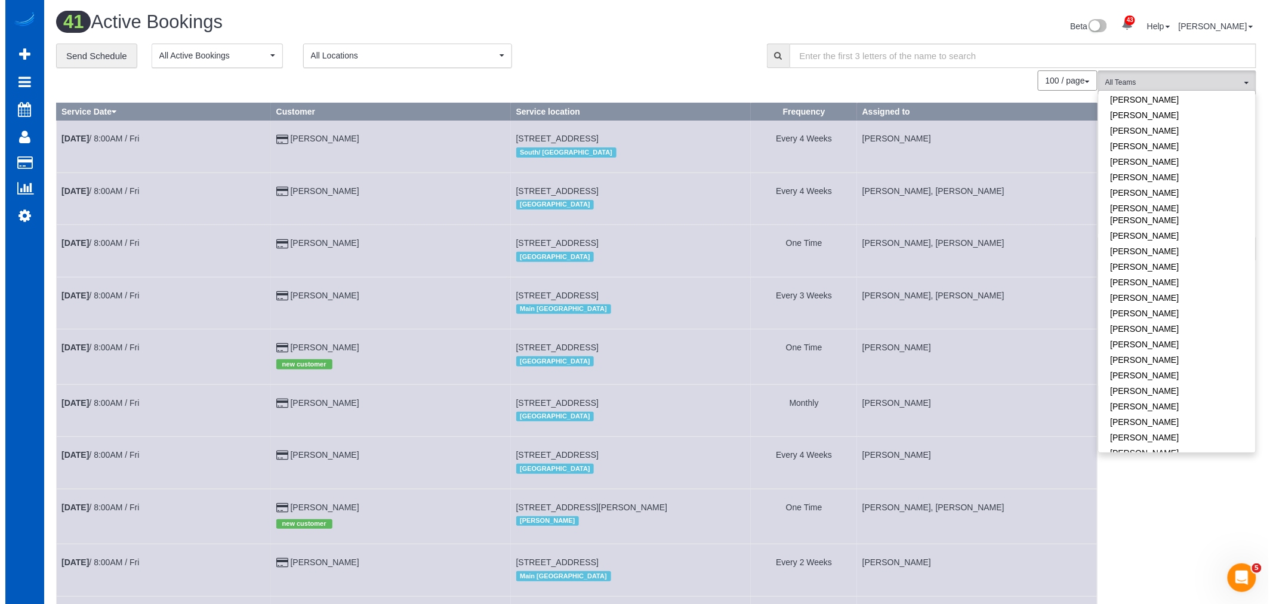
scroll to position [464, 0]
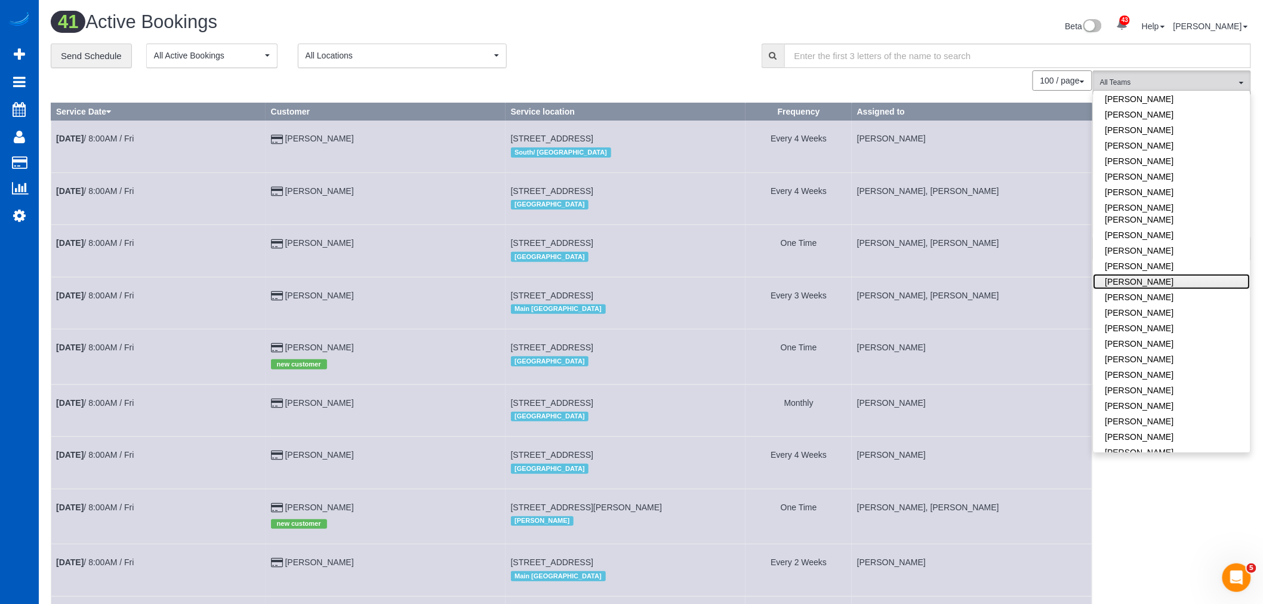
click at [1157, 274] on link "[PERSON_NAME]" at bounding box center [1171, 282] width 157 height 16
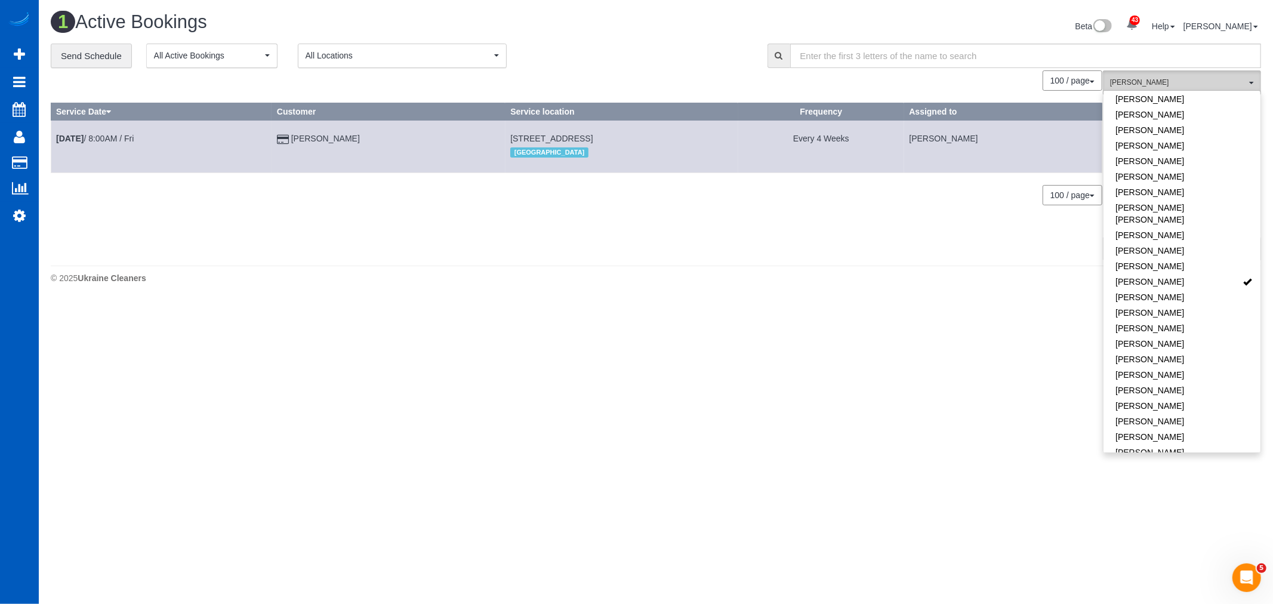
click at [1160, 84] on span "[PERSON_NAME]" at bounding box center [1178, 83] width 136 height 10
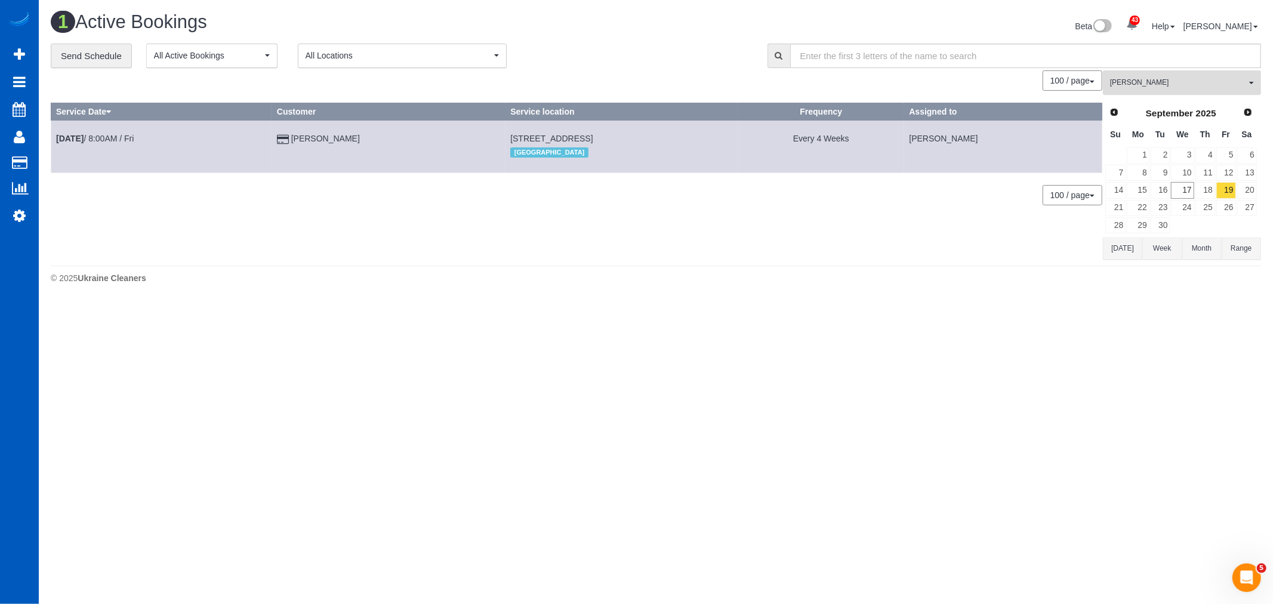
click at [1152, 85] on span "[PERSON_NAME]" at bounding box center [1178, 83] width 136 height 10
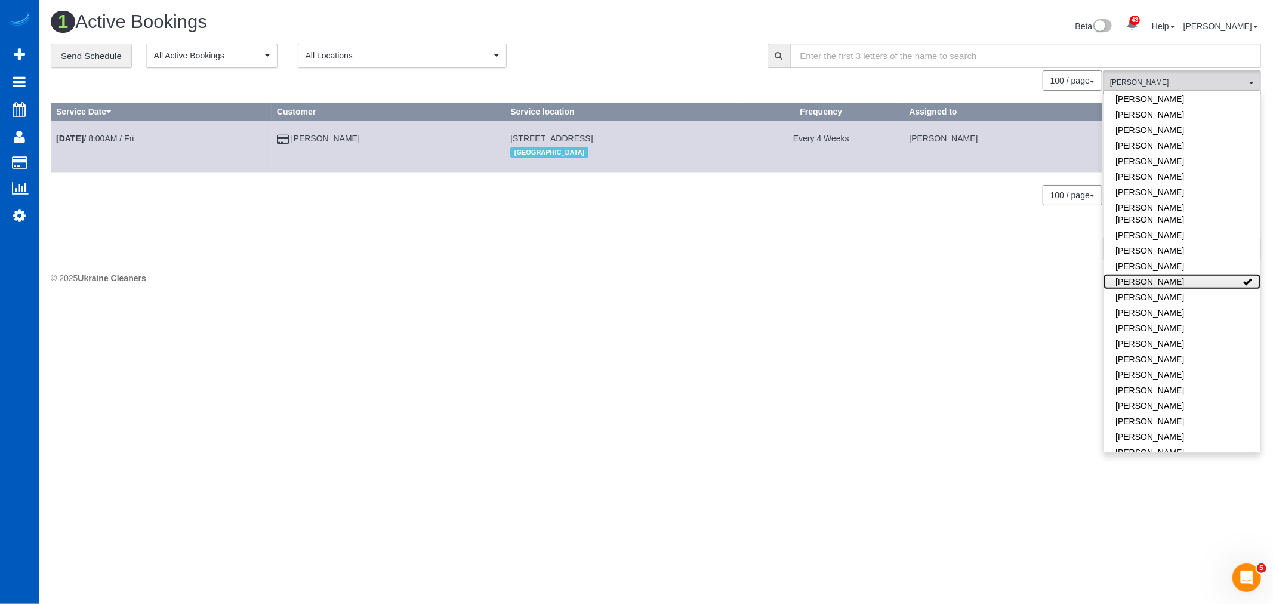
click at [1192, 274] on link "[PERSON_NAME]" at bounding box center [1181, 282] width 157 height 16
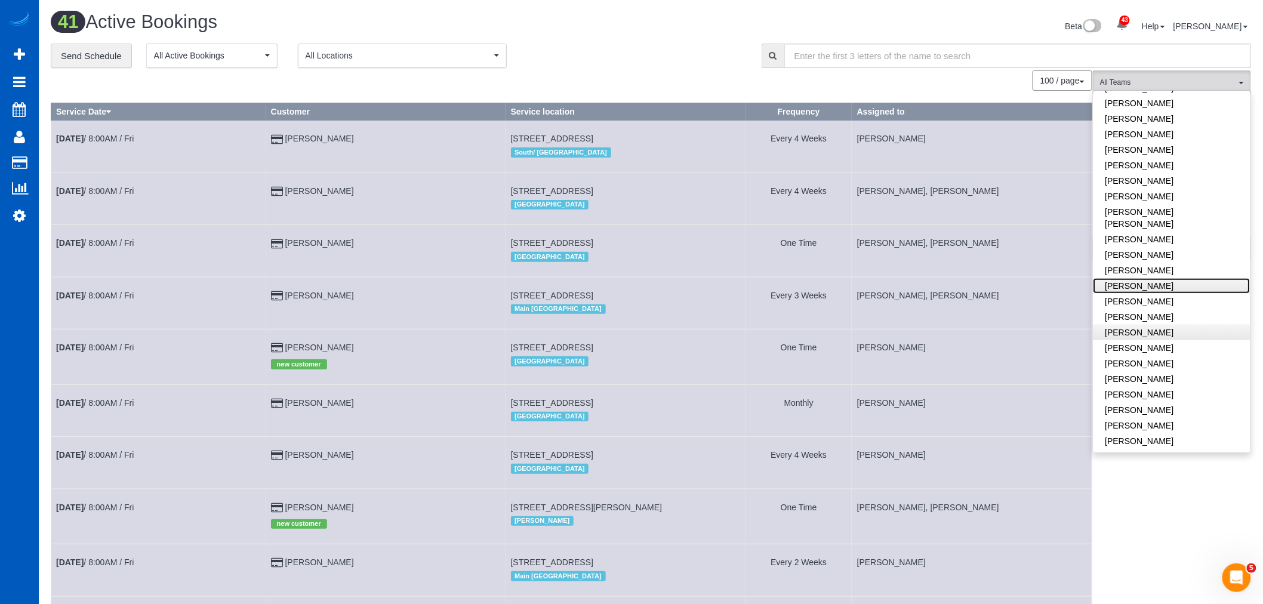
scroll to position [260, 0]
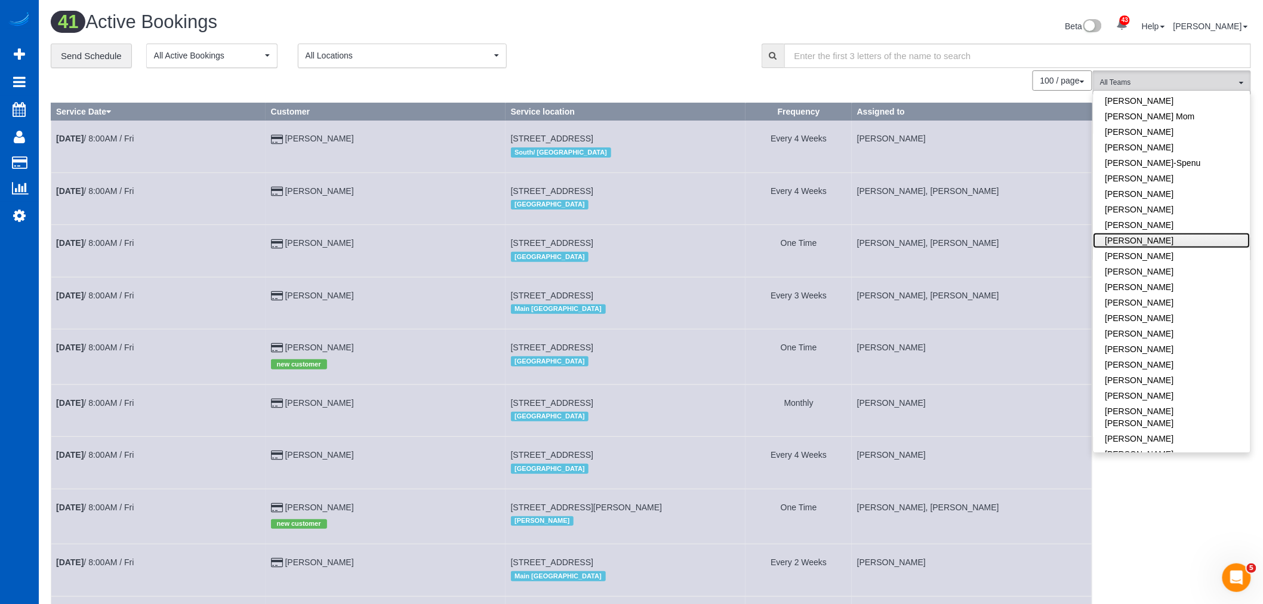
click at [1176, 242] on link "[PERSON_NAME]" at bounding box center [1171, 241] width 157 height 16
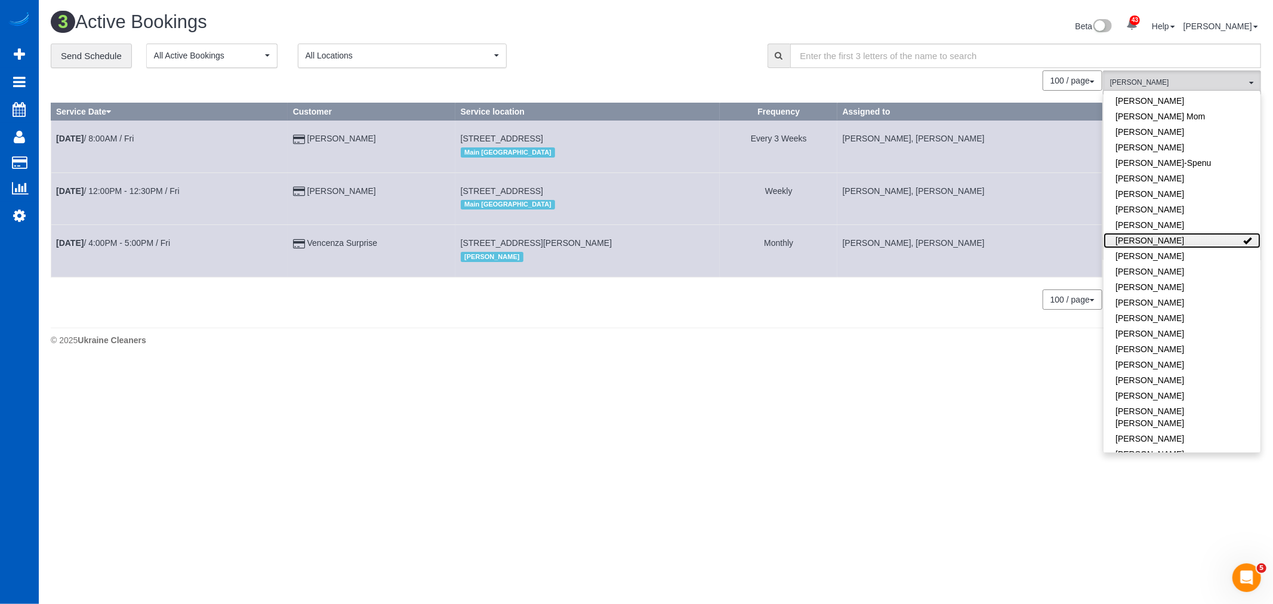
click at [1176, 242] on link "[PERSON_NAME]" at bounding box center [1181, 241] width 157 height 16
click at [1177, 259] on link "[PERSON_NAME]" at bounding box center [1181, 256] width 157 height 16
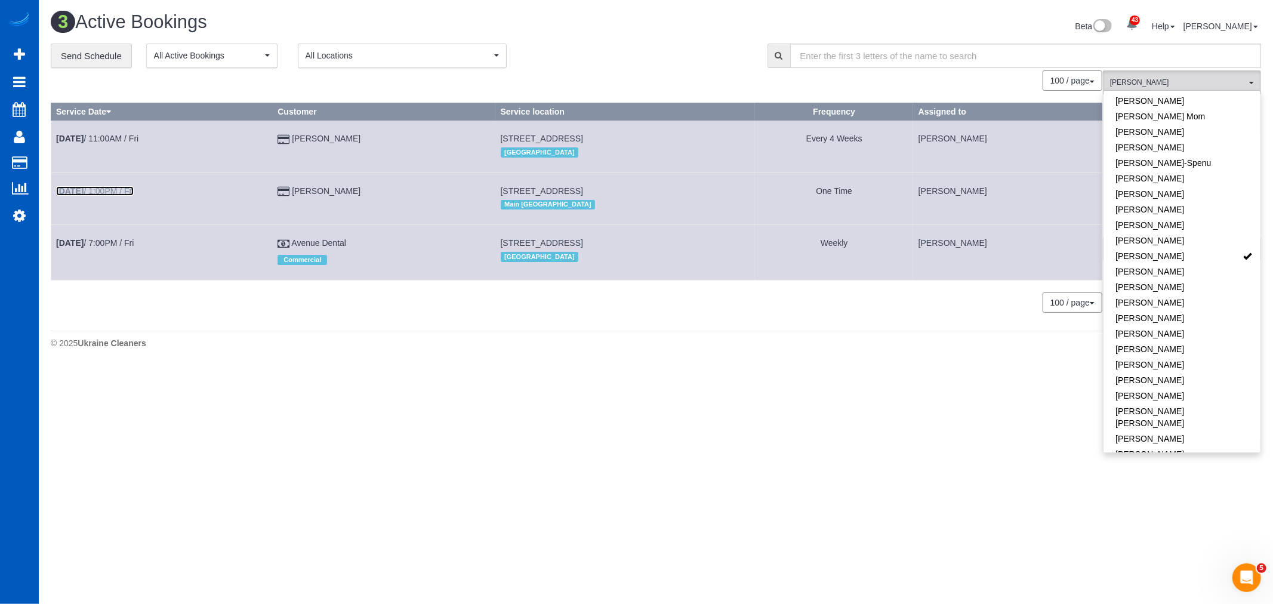
click at [115, 192] on link "[DATE] 1:00PM / Fri" at bounding box center [95, 191] width 78 height 10
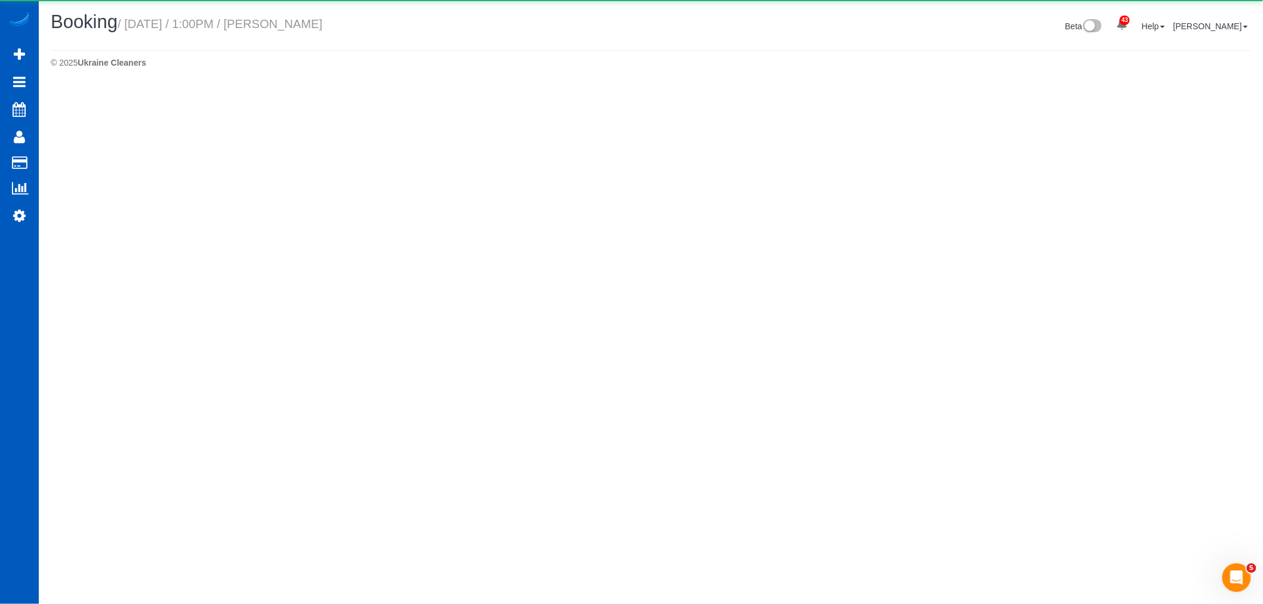
select select "WA"
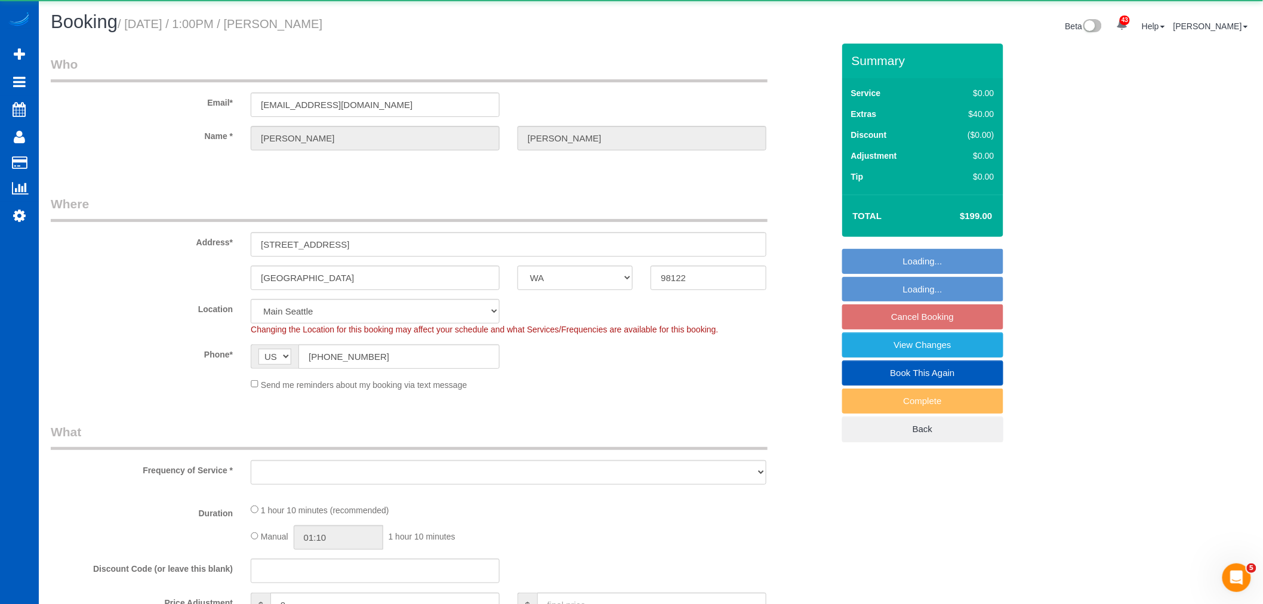
select select "object:16082"
select select "string:fspay-213b850f-8442-4c3e-8316-7445f2c22149"
select select "199"
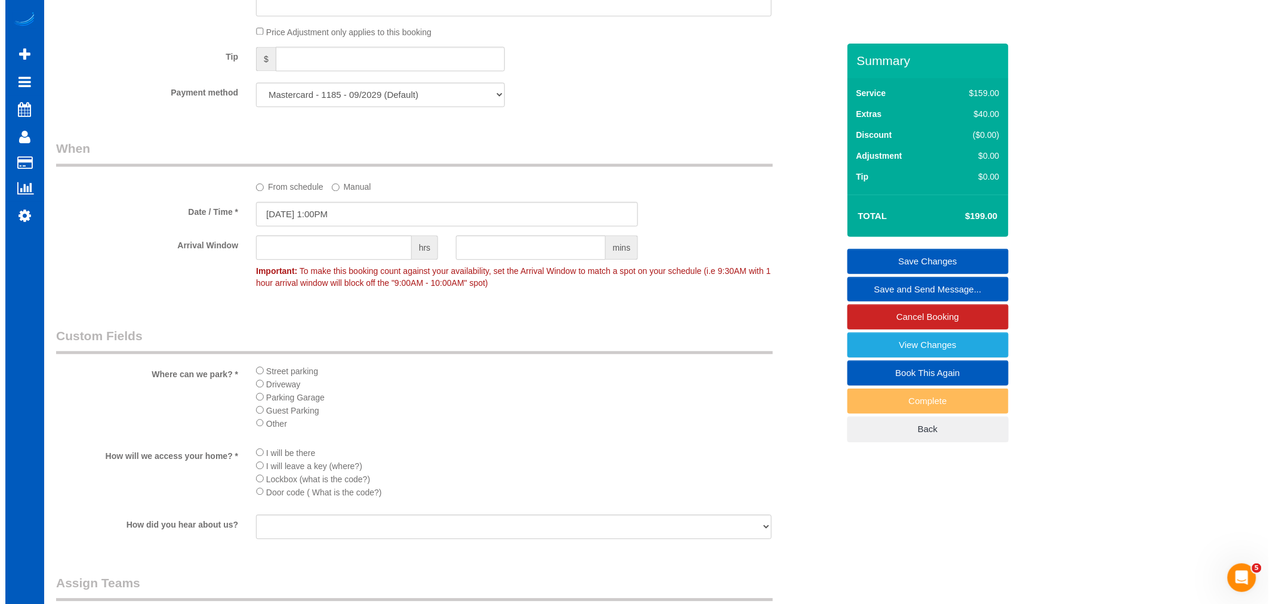
scroll to position [1392, 0]
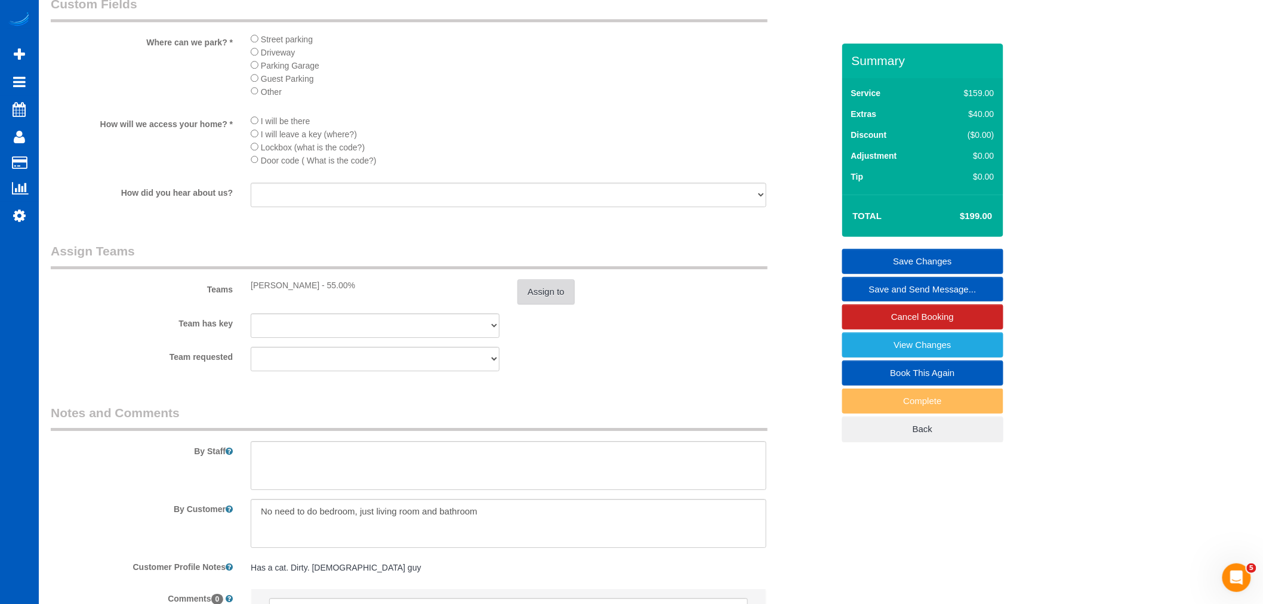
click at [571, 304] on button "Assign to" at bounding box center [545, 291] width 57 height 25
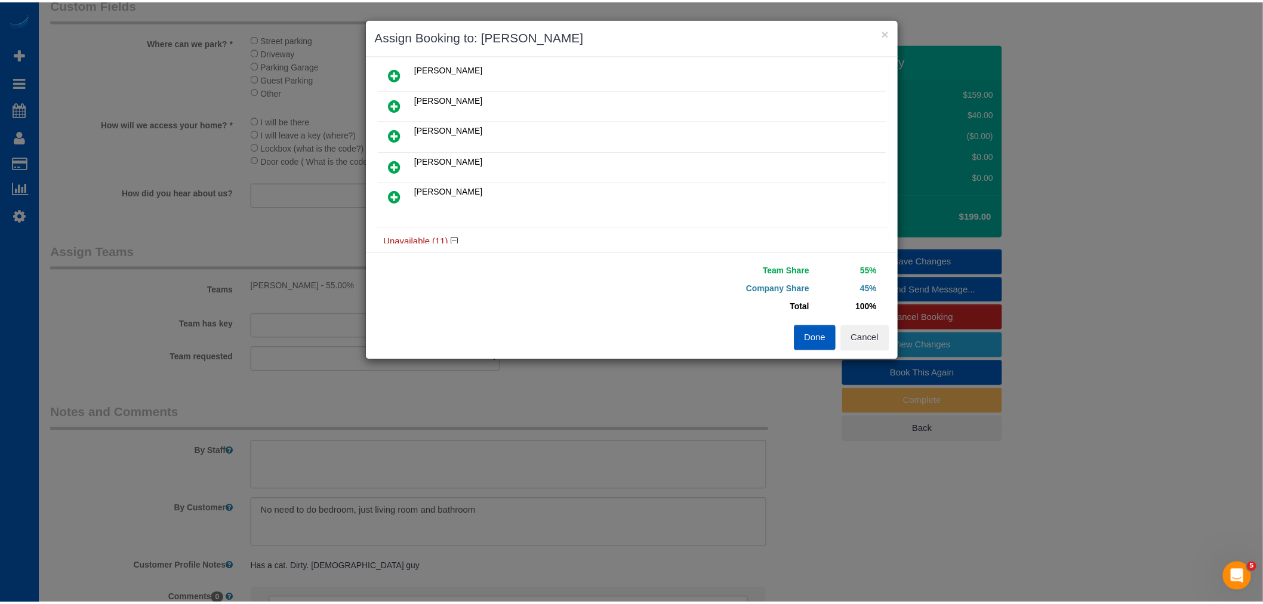
scroll to position [132, 0]
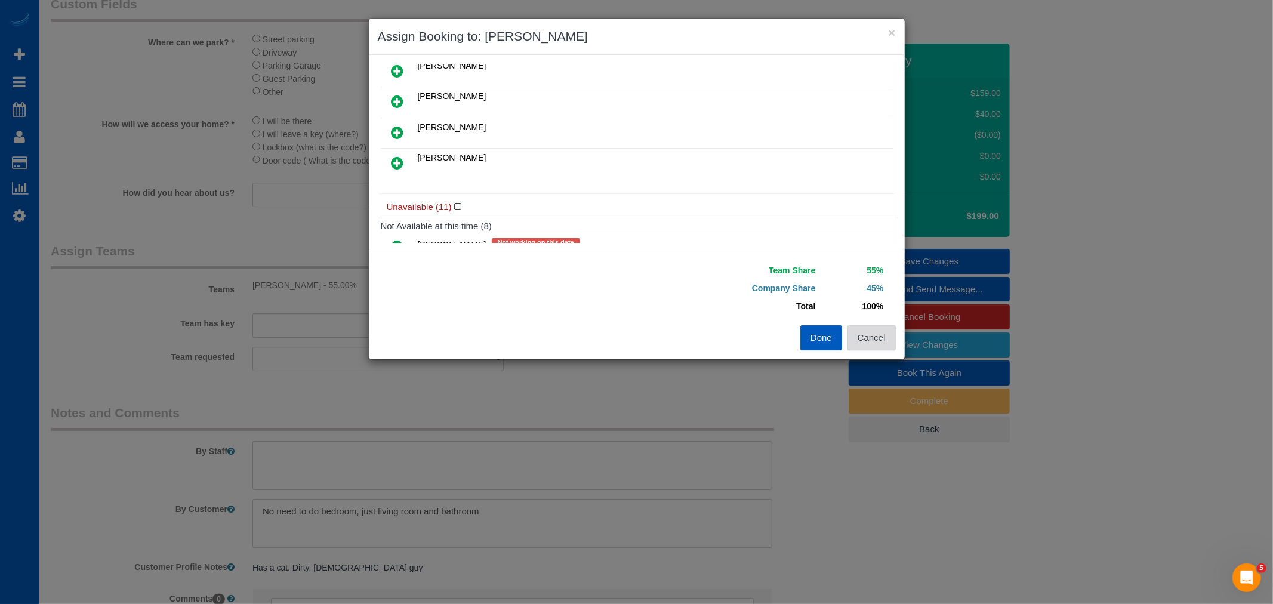
click at [864, 335] on button "Cancel" at bounding box center [871, 337] width 48 height 25
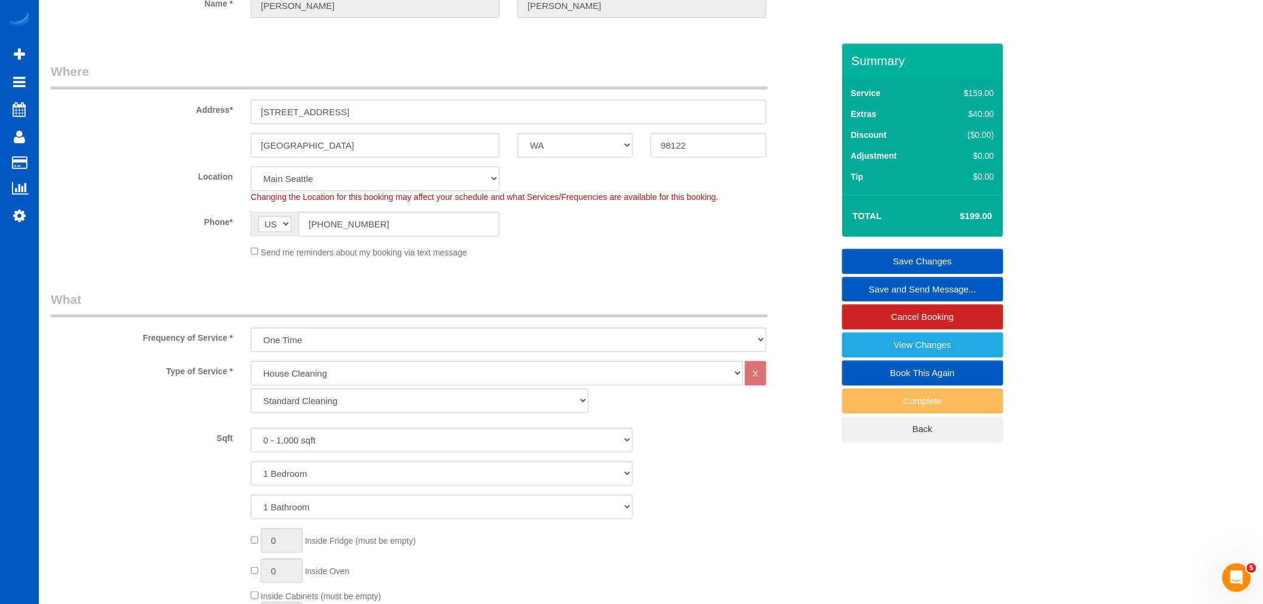
click at [324, 180] on select "North [GEOGRAPHIC_DATA] [GEOGRAPHIC_DATA] [GEOGRAPHIC_DATA] [GEOGRAPHIC_DATA] […" at bounding box center [375, 179] width 249 height 24
select select "1"
click at [251, 167] on select "North [GEOGRAPHIC_DATA] [GEOGRAPHIC_DATA] [GEOGRAPHIC_DATA] [GEOGRAPHIC_DATA] […" at bounding box center [375, 179] width 249 height 24
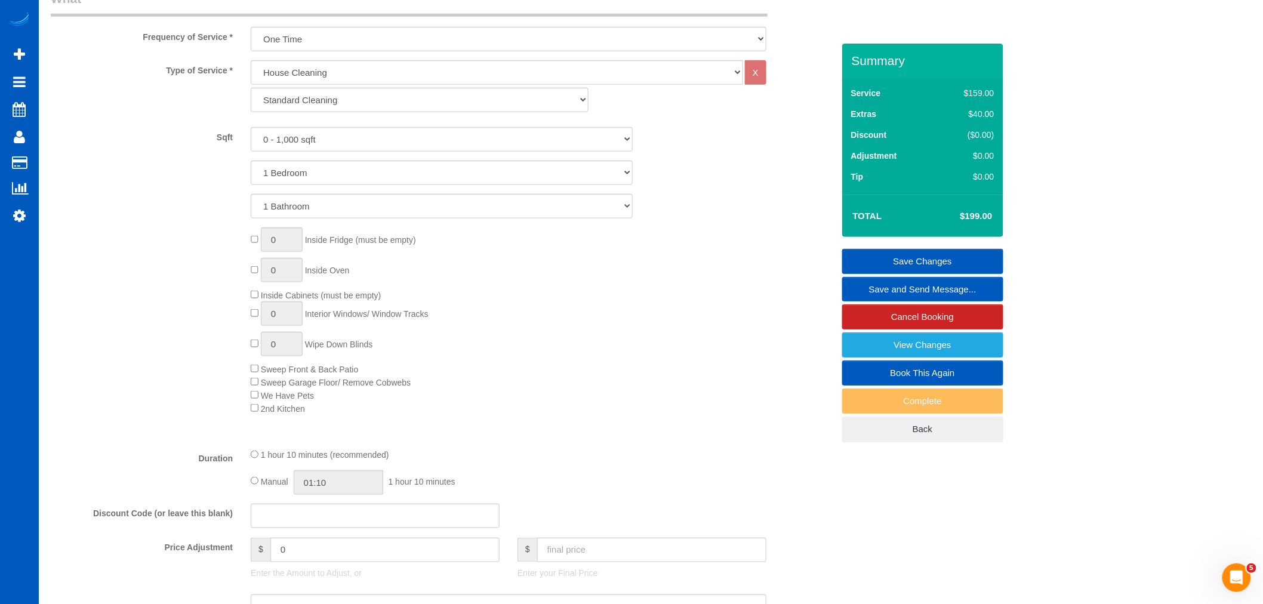
select select "object:16837"
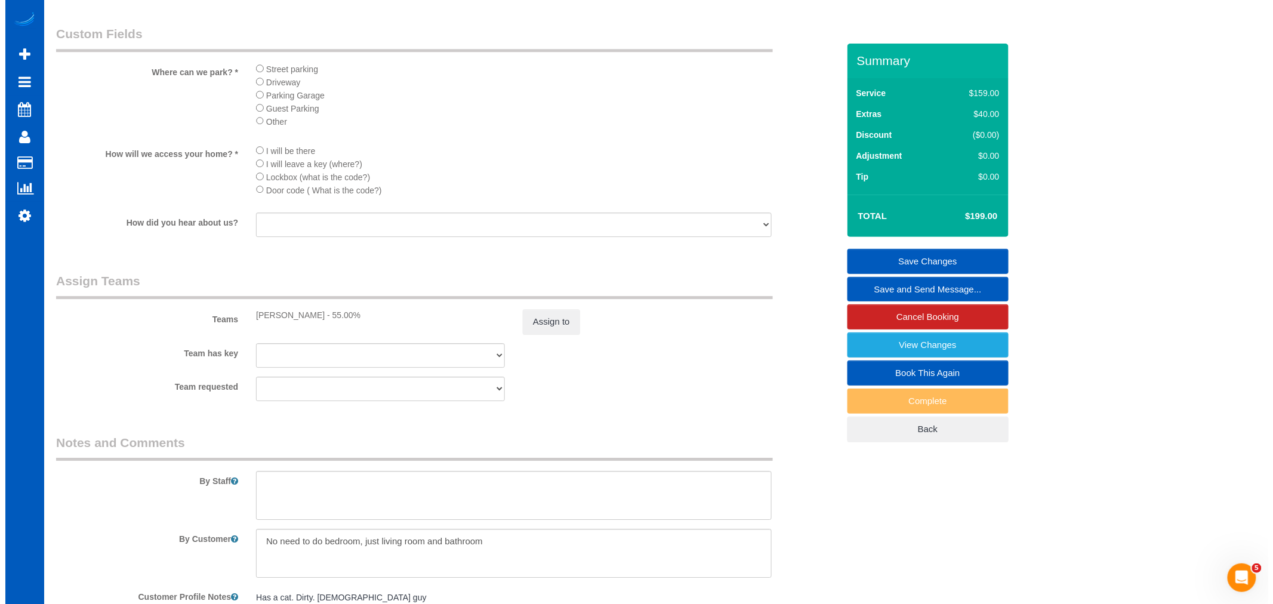
scroll to position [1459, 0]
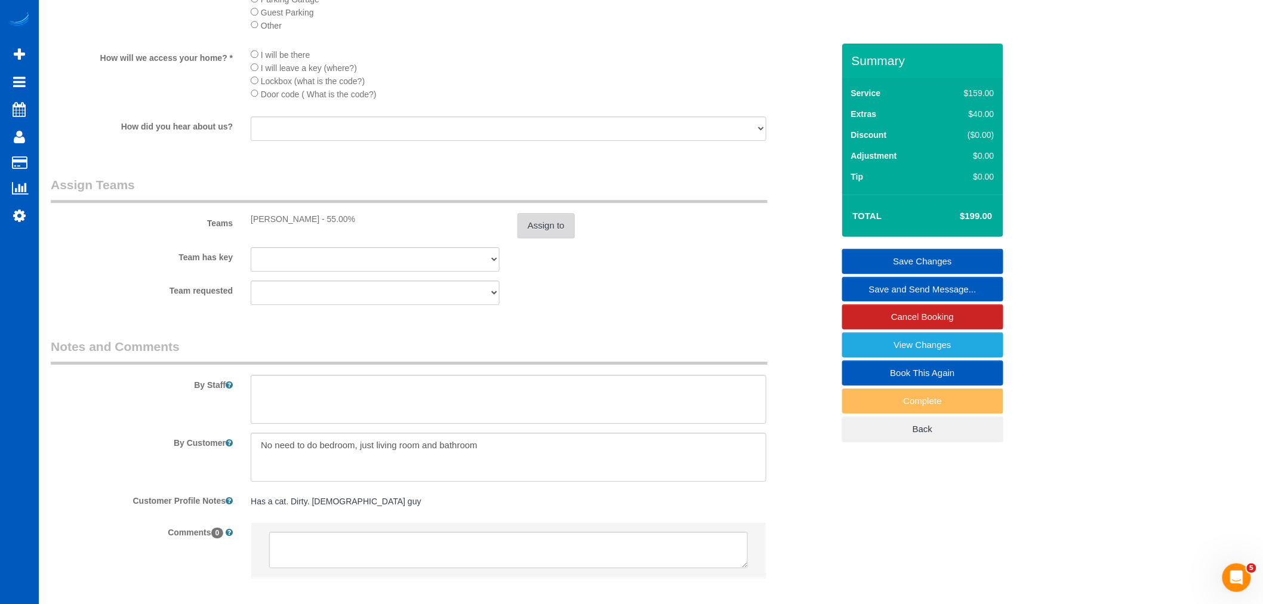
click at [557, 238] on button "Assign to" at bounding box center [545, 225] width 57 height 25
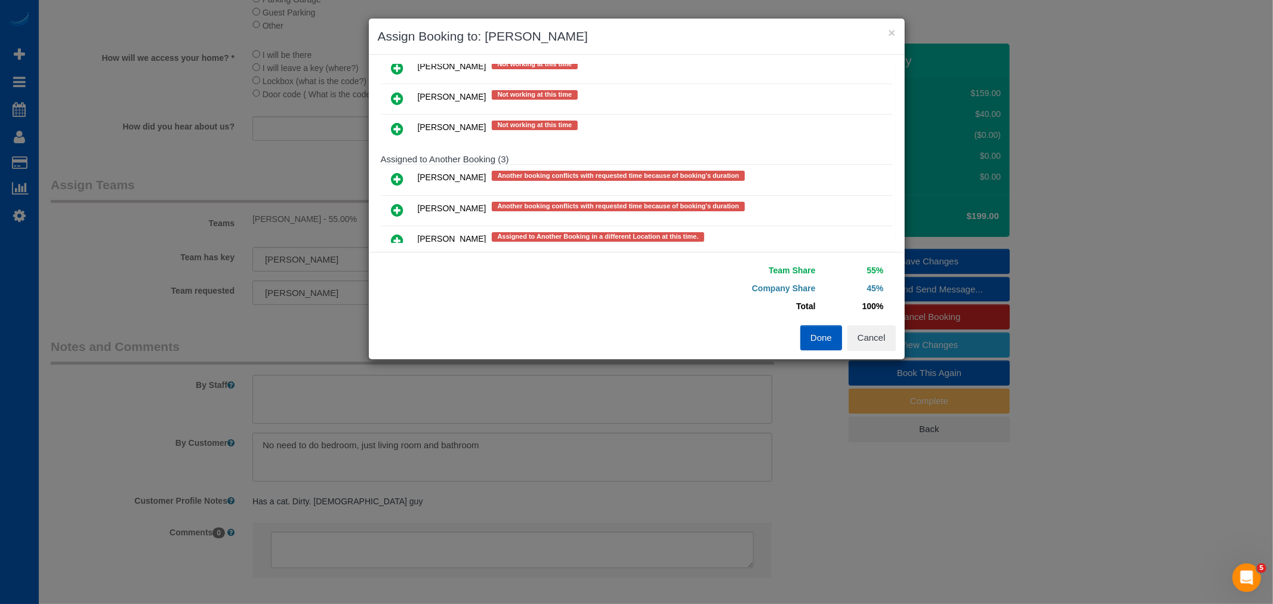
scroll to position [492, 0]
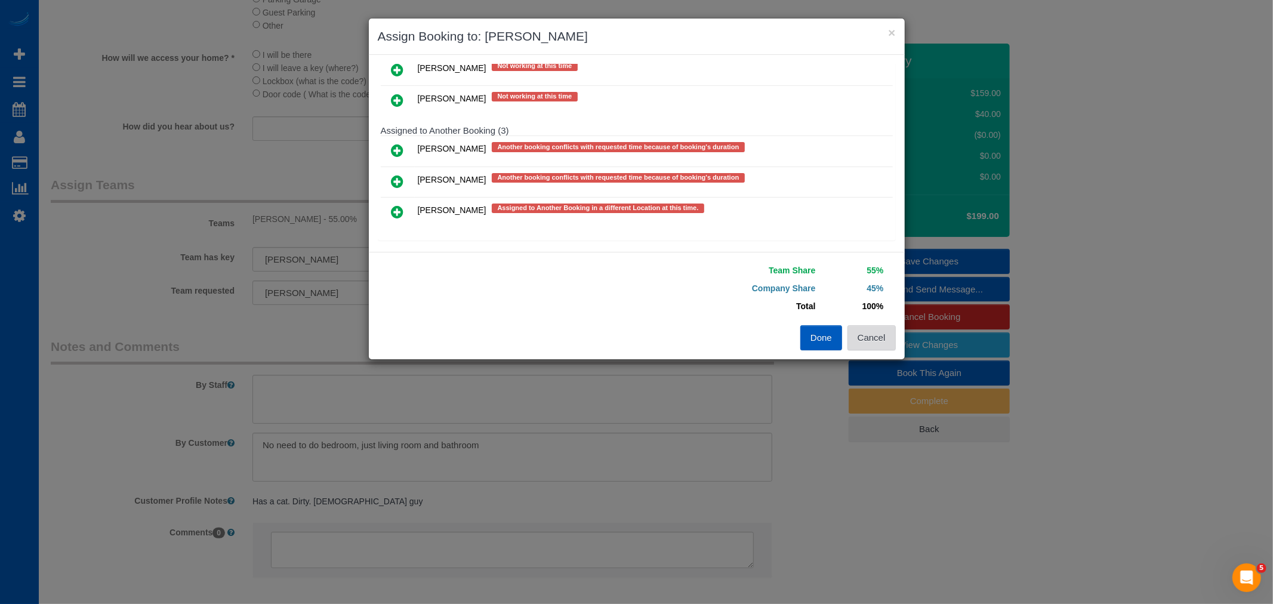
click at [861, 330] on button "Cancel" at bounding box center [871, 337] width 48 height 25
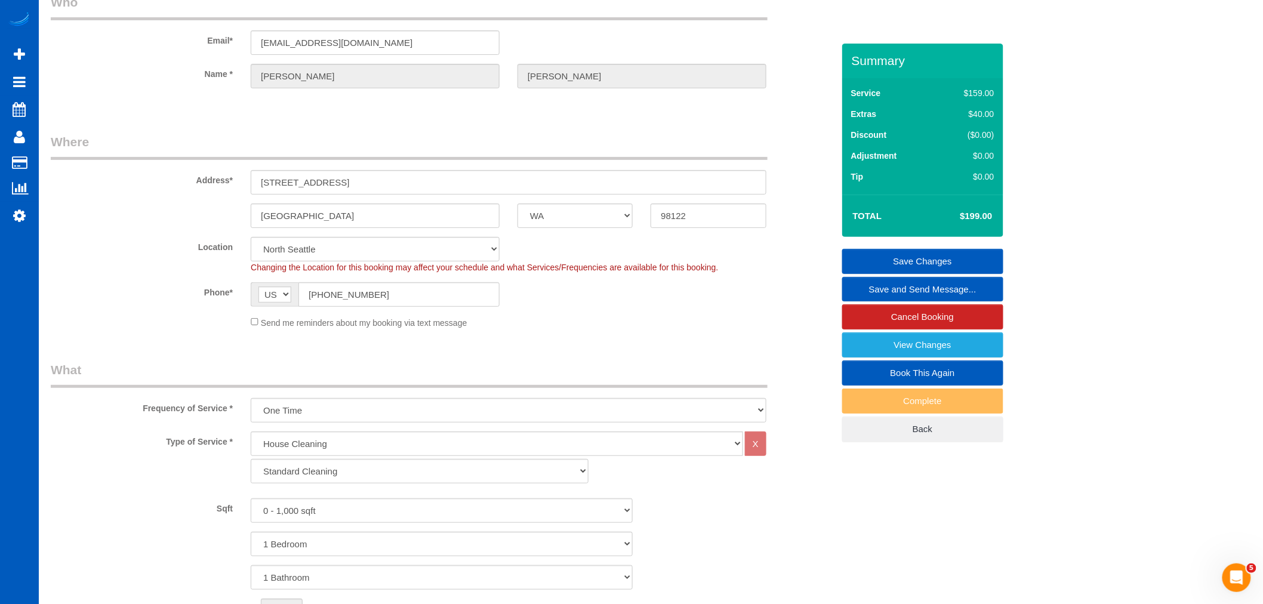
scroll to position [0, 0]
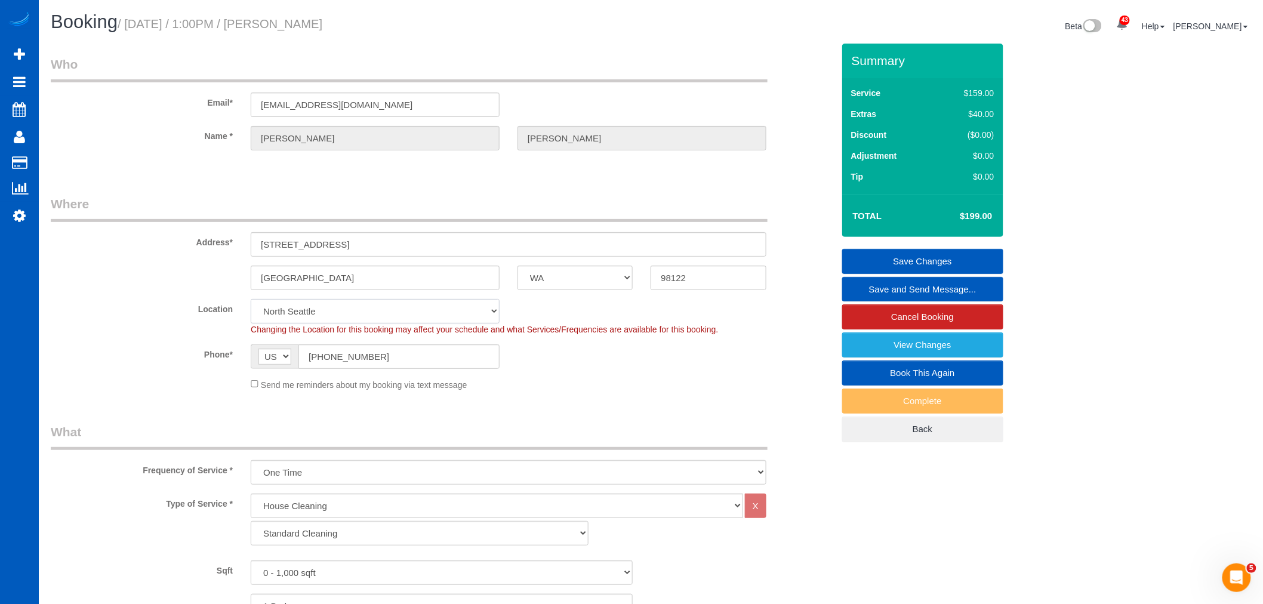
click at [294, 307] on select "North [GEOGRAPHIC_DATA] [GEOGRAPHIC_DATA] [GEOGRAPHIC_DATA] [GEOGRAPHIC_DATA] […" at bounding box center [375, 311] width 249 height 24
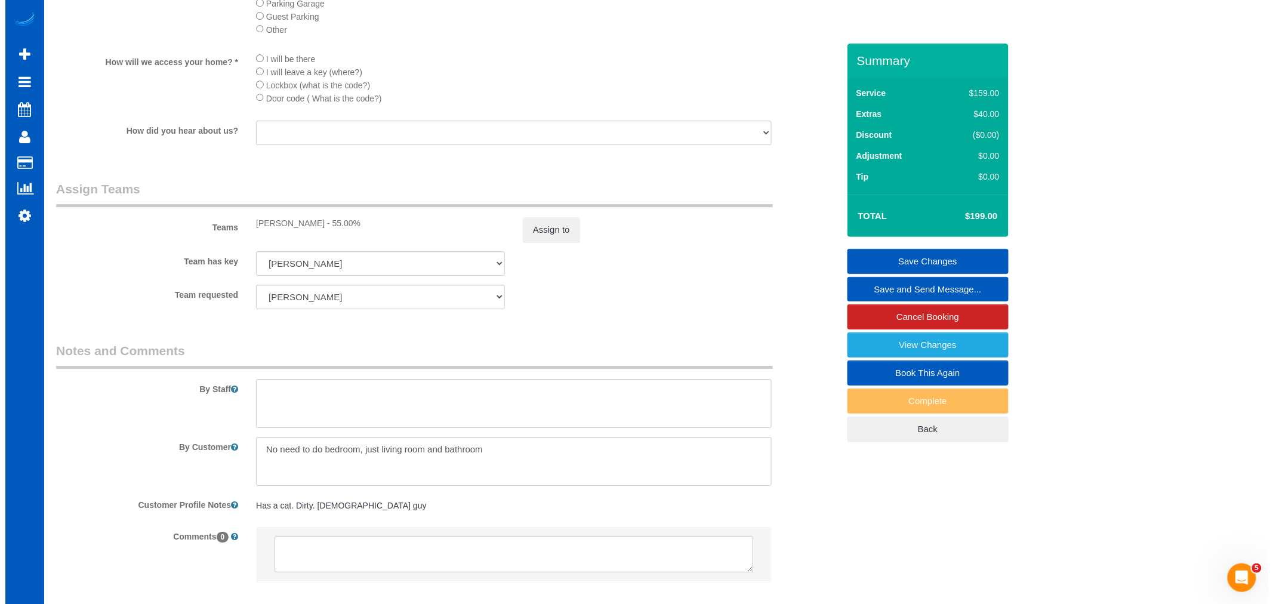
scroll to position [1459, 0]
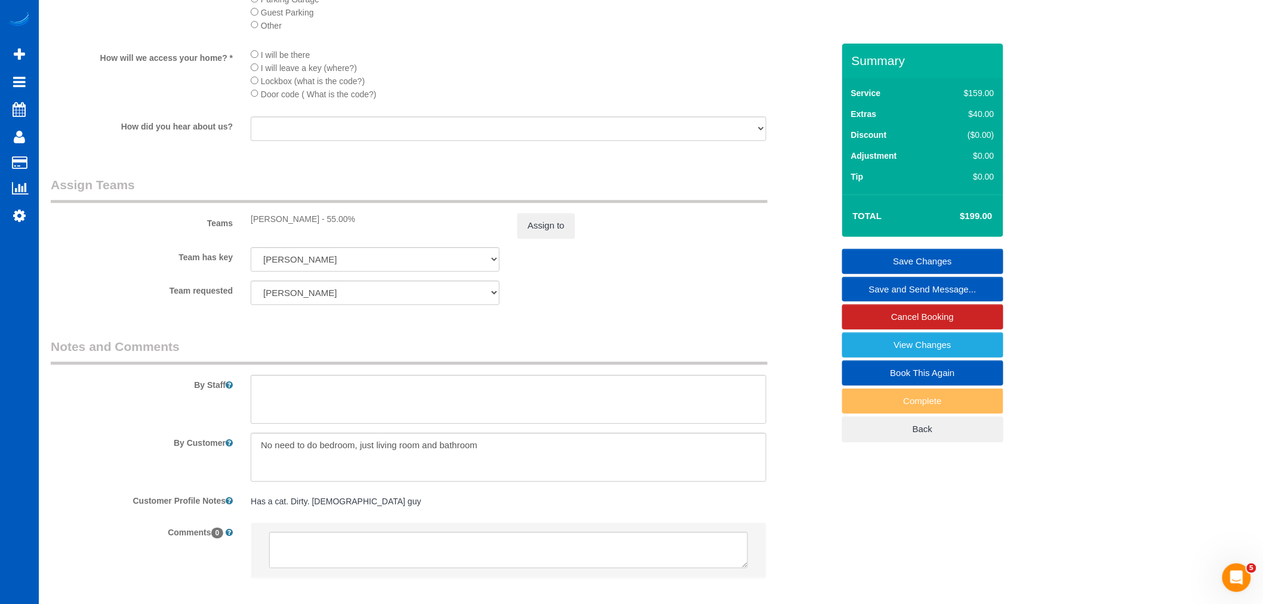
click at [571, 224] on div "Teams [PERSON_NAME] - 55.00% Assign to" at bounding box center [442, 207] width 800 height 62
click at [559, 238] on button "Assign to" at bounding box center [545, 225] width 57 height 25
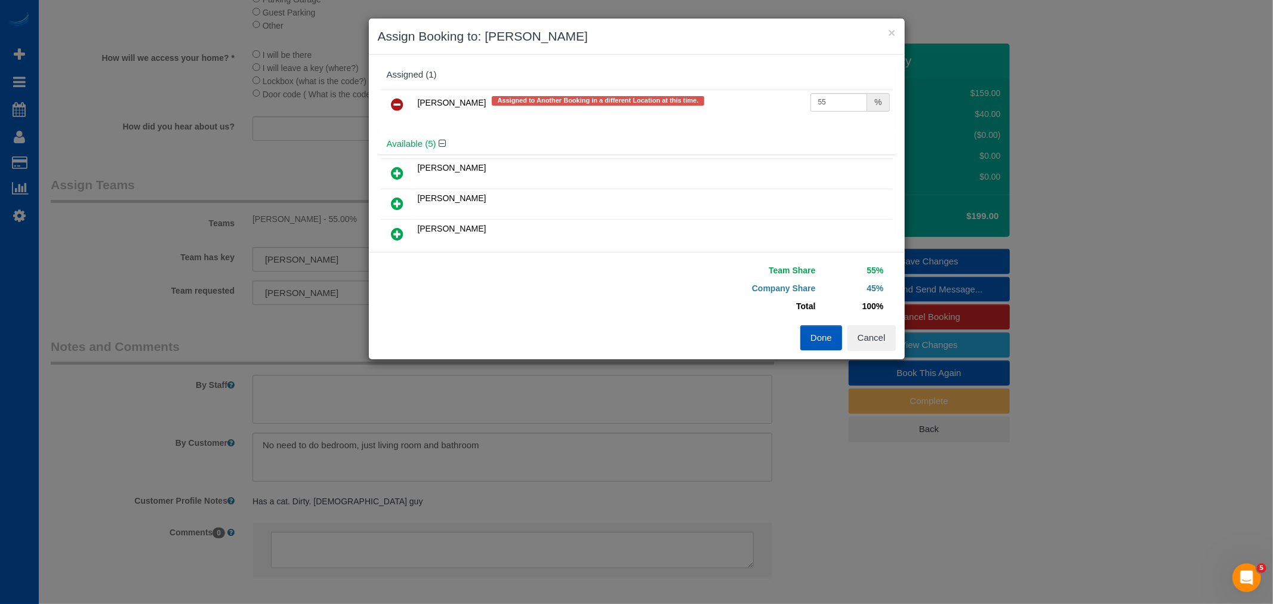
scroll to position [66, 0]
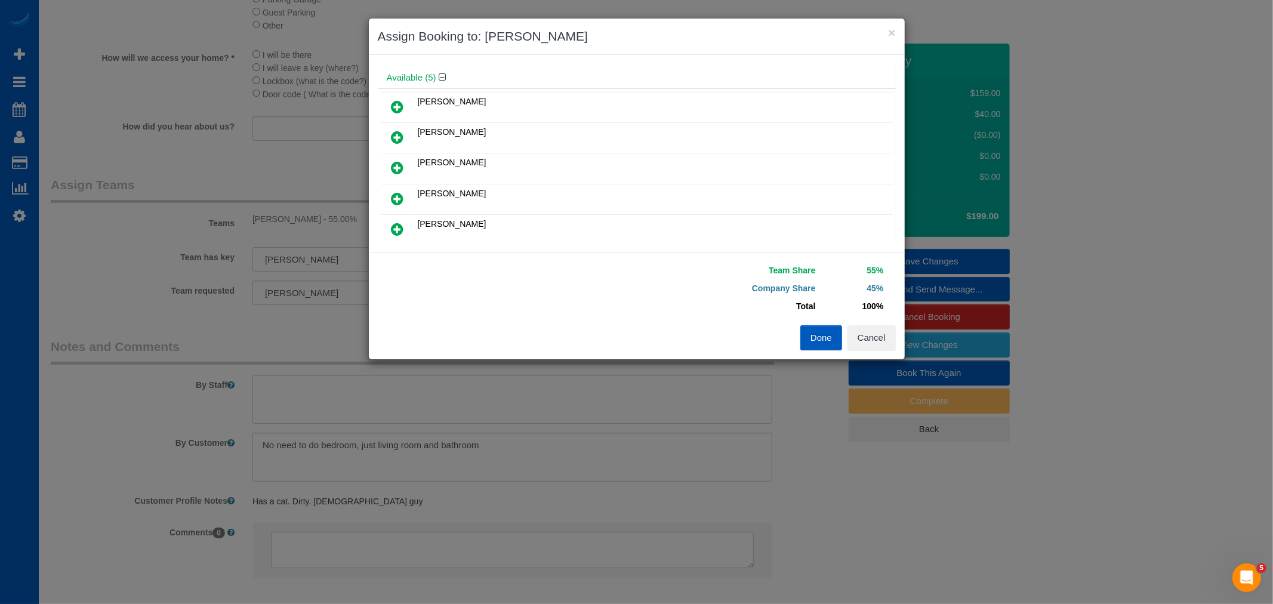
click at [403, 135] on link at bounding box center [398, 138] width 28 height 24
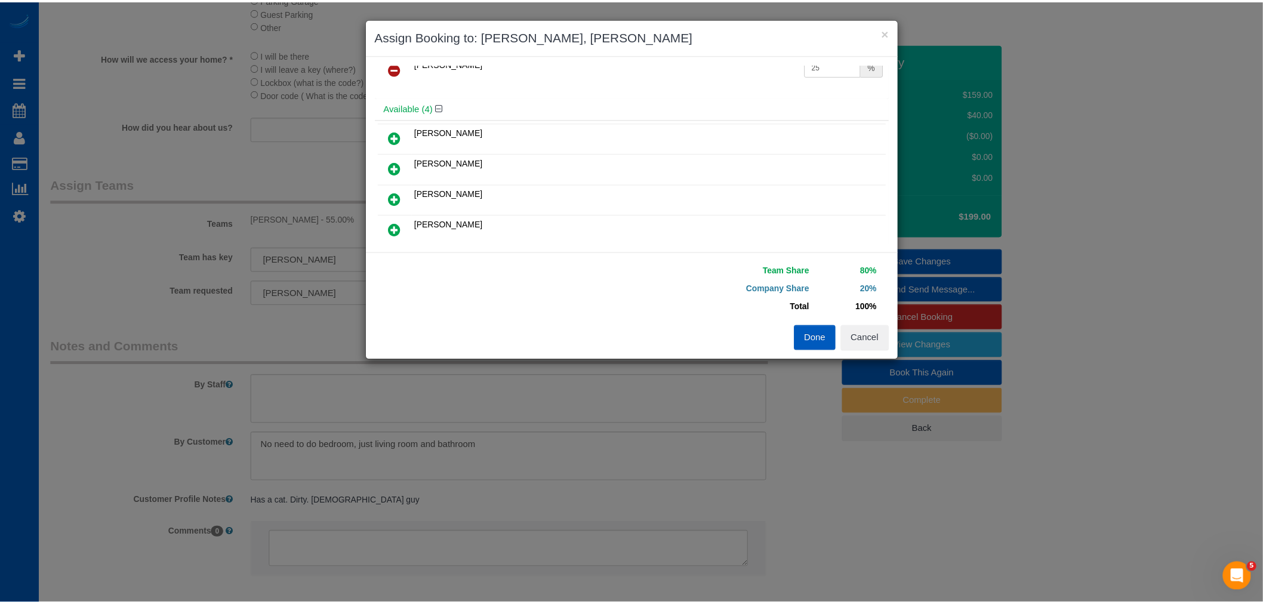
scroll to position [0, 0]
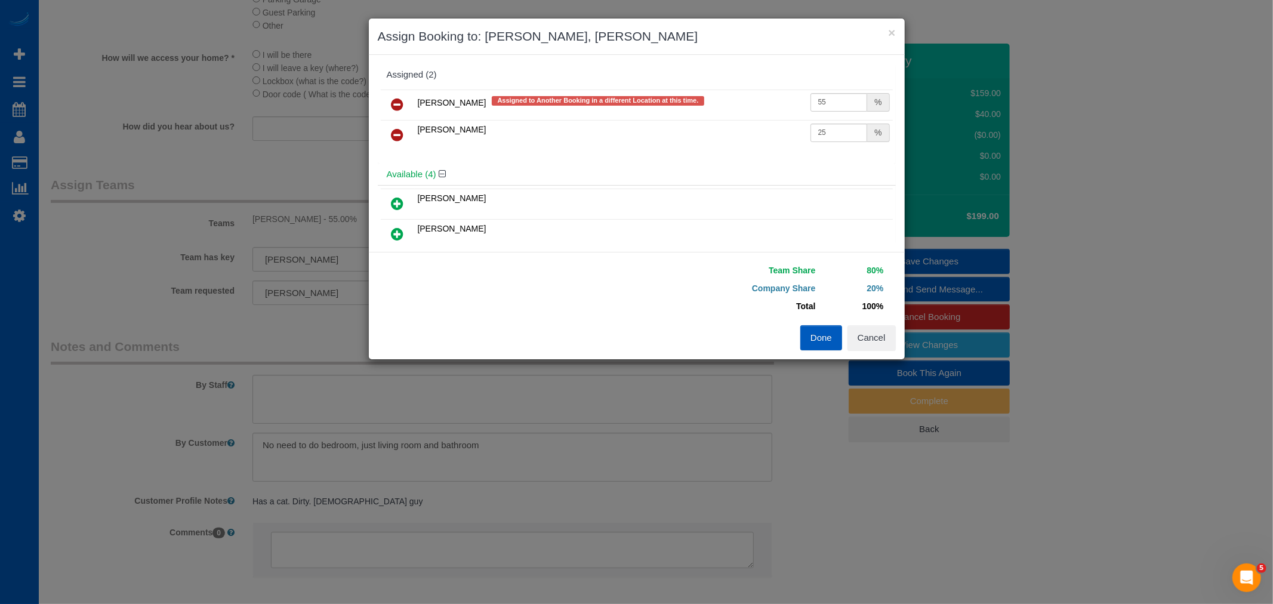
click at [390, 107] on link at bounding box center [398, 105] width 28 height 24
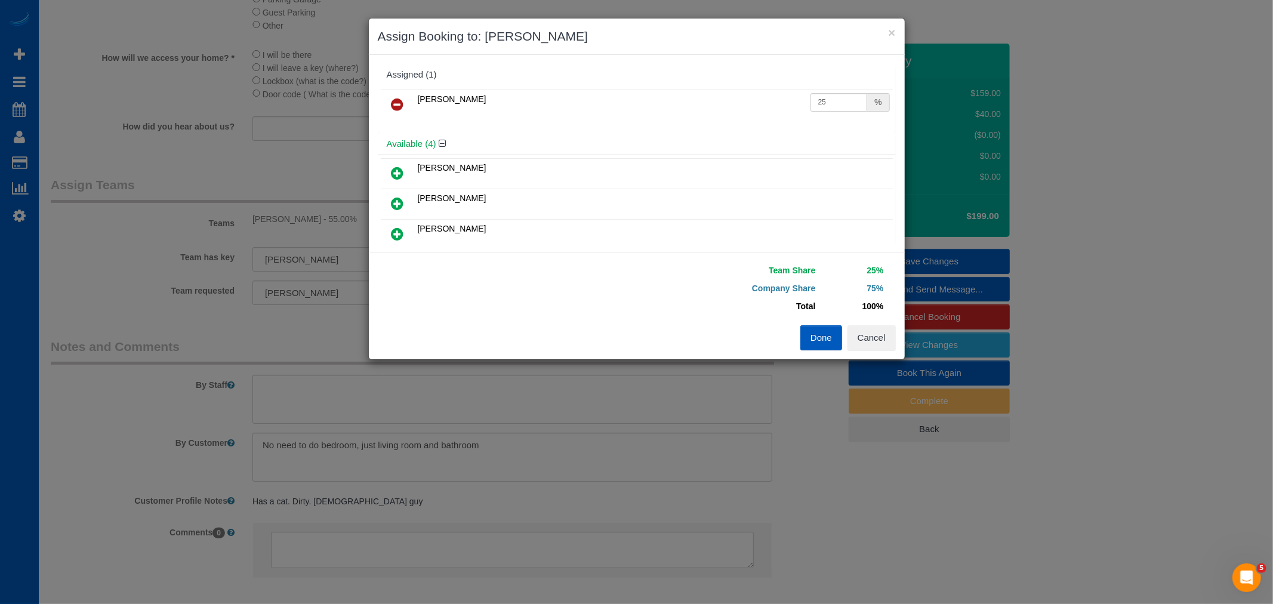
drag, startPoint x: 395, startPoint y: 104, endPoint x: 396, endPoint y: 110, distance: 6.6
click at [395, 104] on icon at bounding box center [398, 104] width 13 height 14
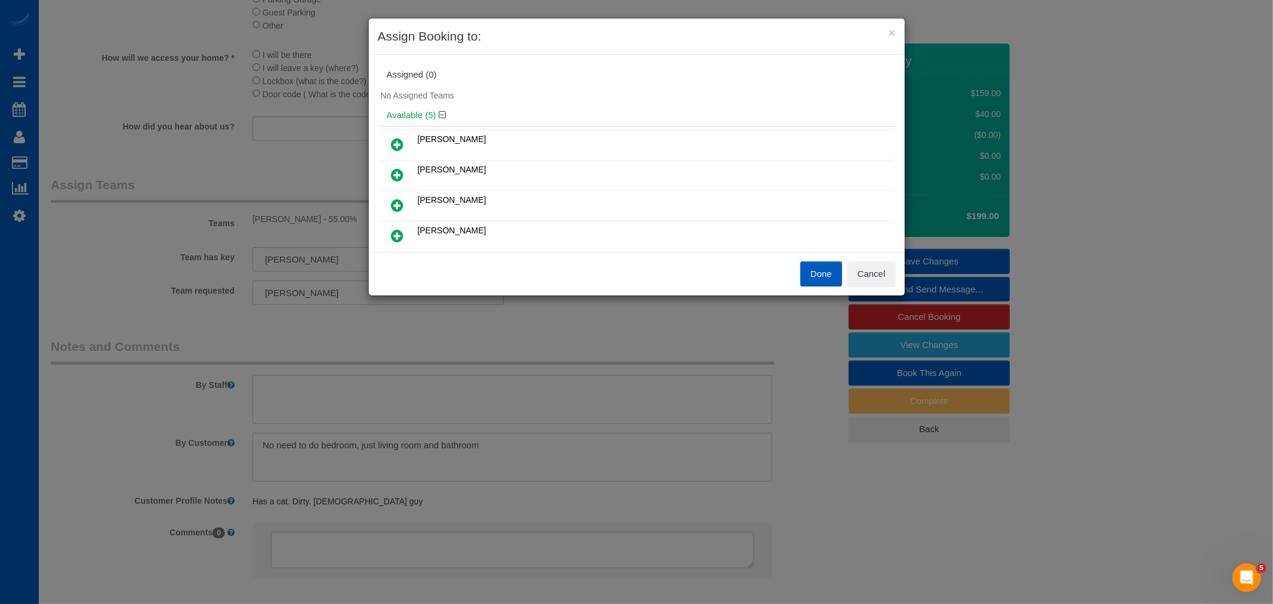
click at [396, 145] on icon at bounding box center [398, 144] width 13 height 14
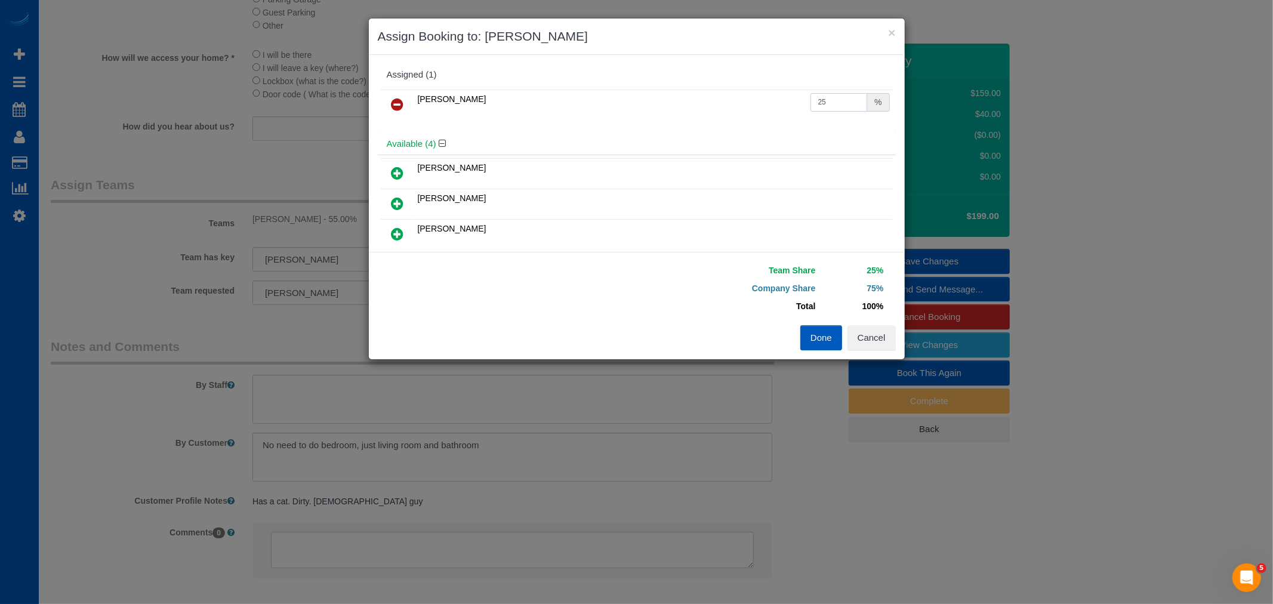
drag, startPoint x: 834, startPoint y: 106, endPoint x: 690, endPoint y: 93, distance: 143.8
click at [690, 93] on tr "[PERSON_NAME] 25 %" at bounding box center [637, 105] width 512 height 30
type input "5"
type input "60"
click at [807, 344] on button "Done" at bounding box center [821, 337] width 42 height 25
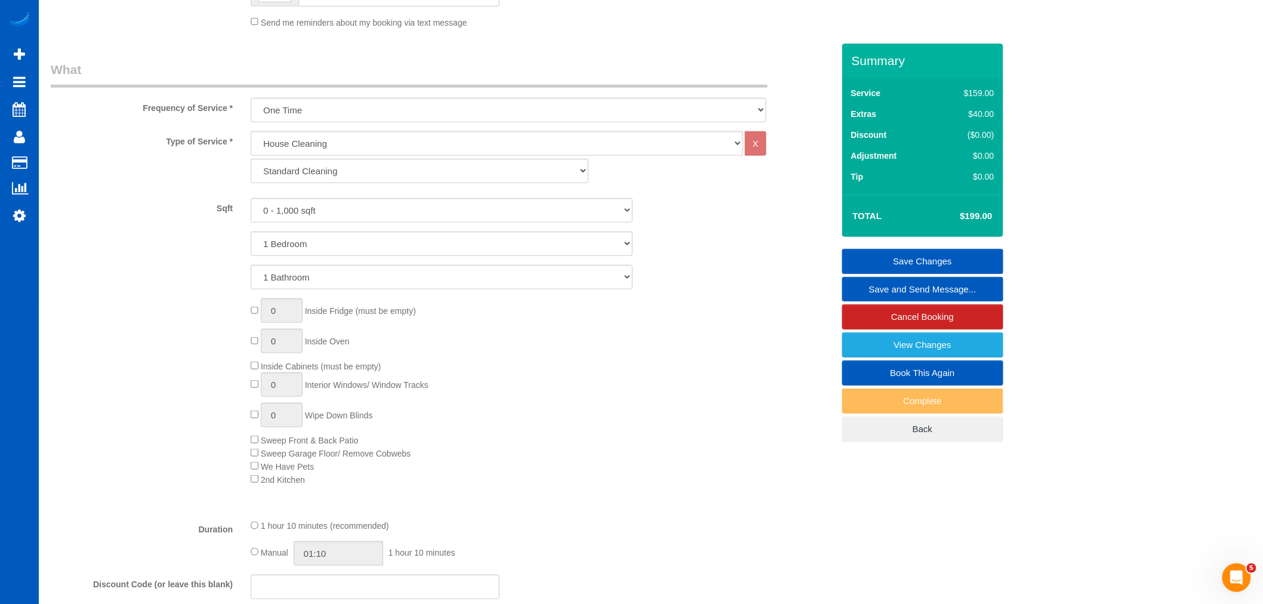
scroll to position [342, 0]
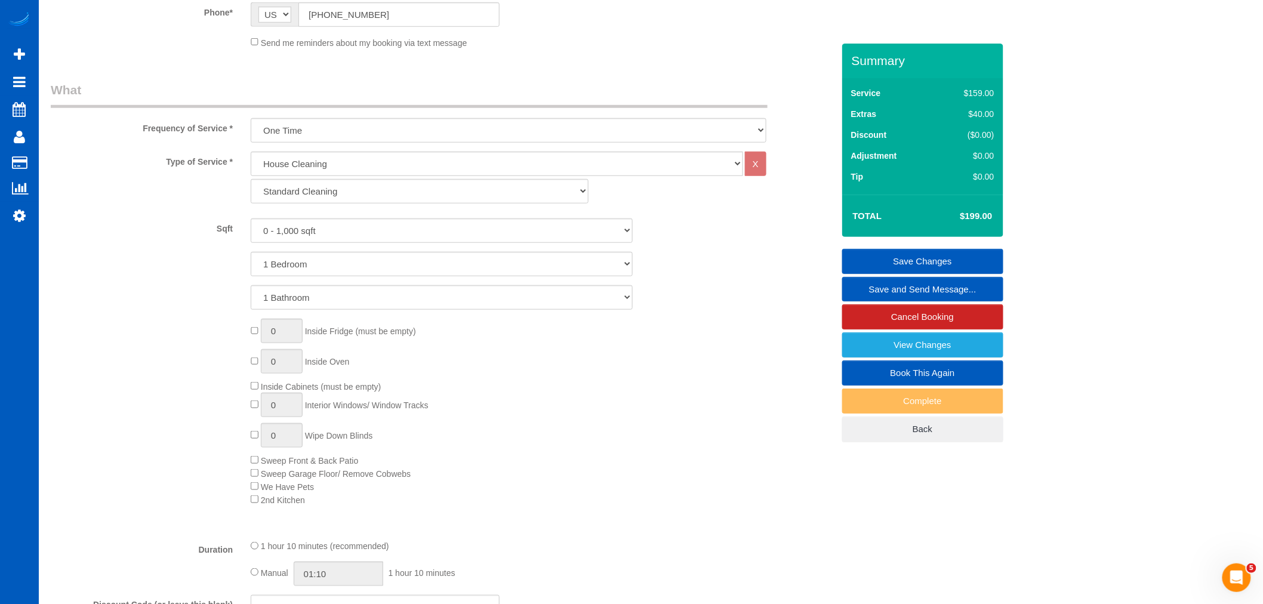
click at [915, 266] on link "Save Changes" at bounding box center [922, 261] width 161 height 25
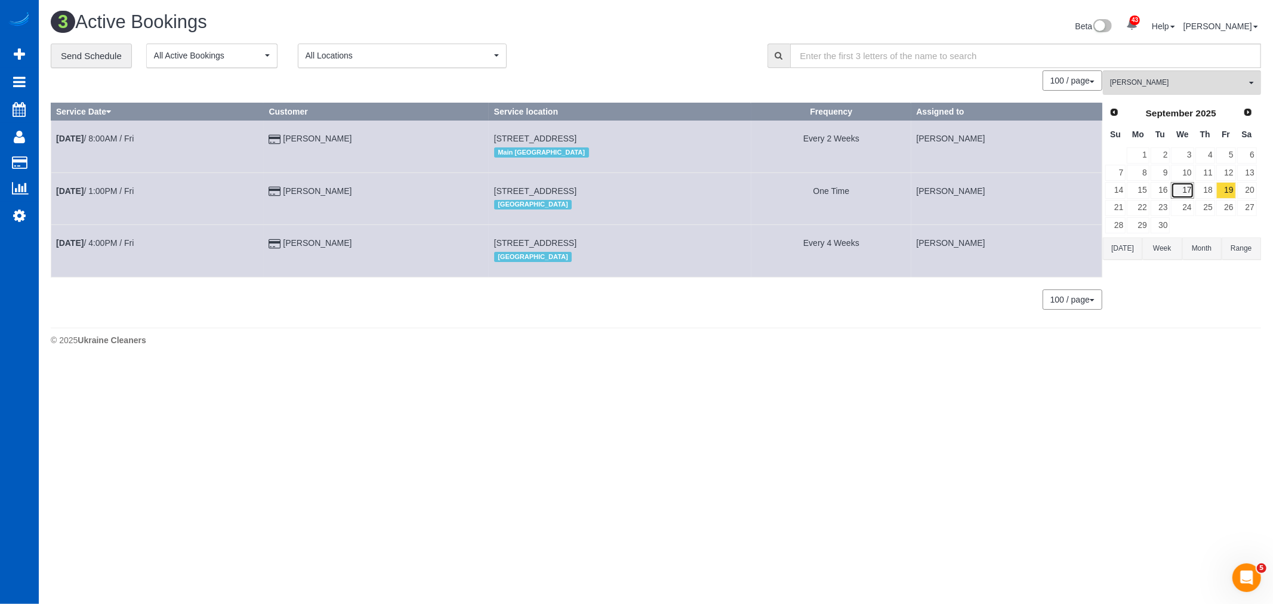
click at [1177, 198] on link "17" at bounding box center [1182, 190] width 23 height 16
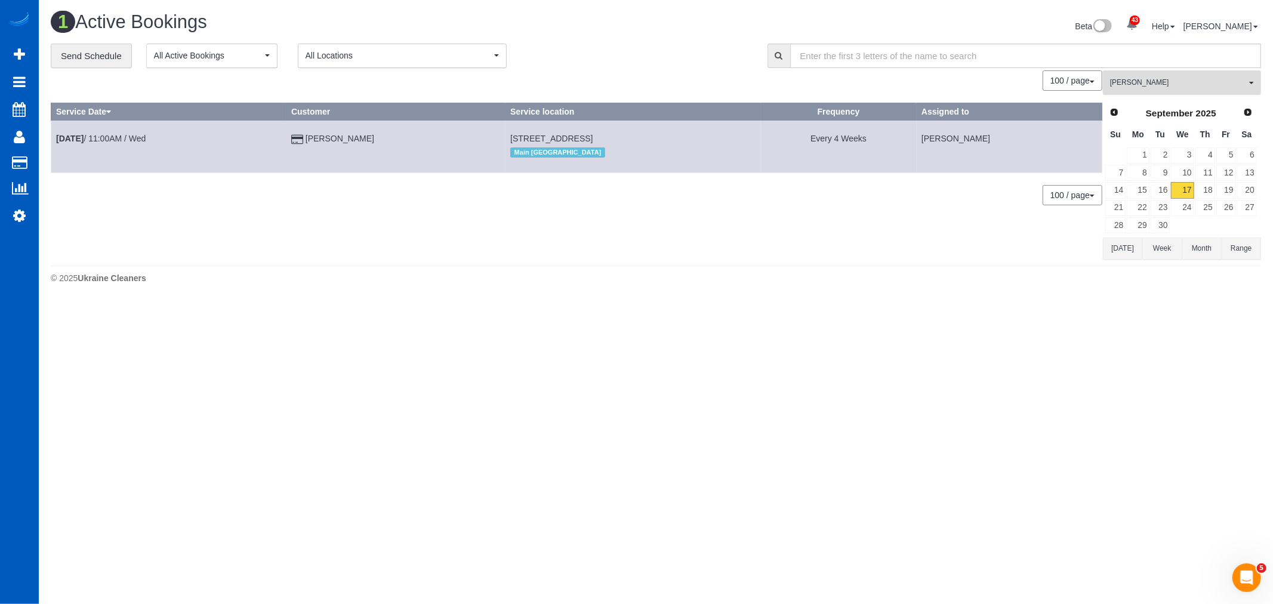
click at [1161, 93] on button "[PERSON_NAME] All Teams" at bounding box center [1182, 82] width 158 height 24
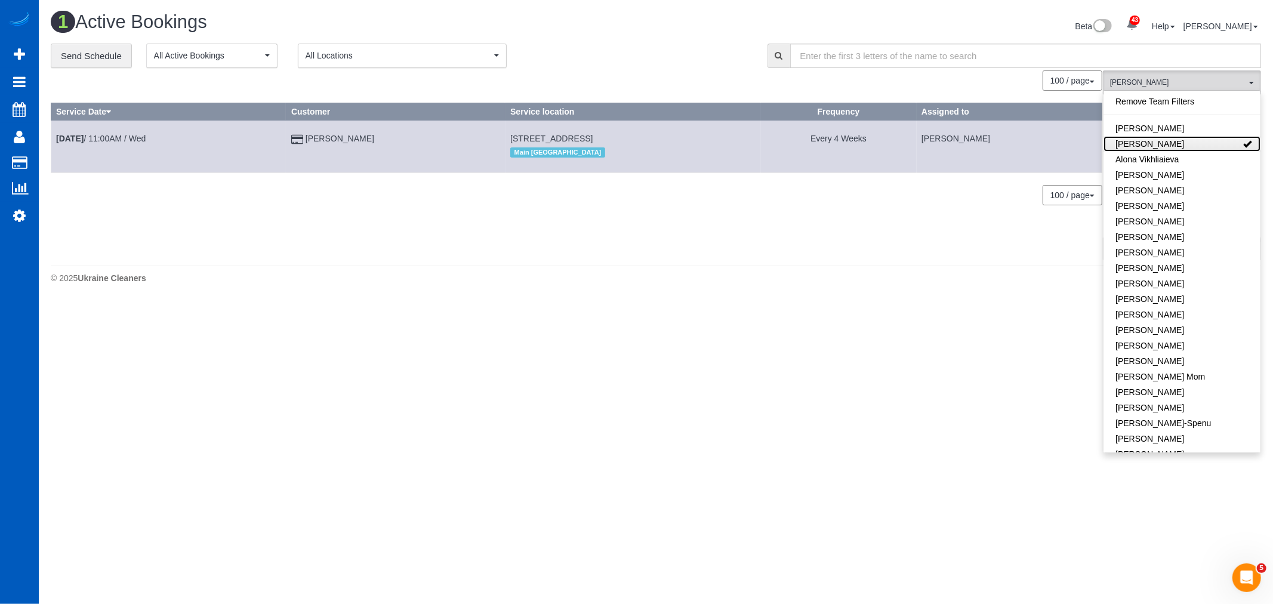
click at [1209, 146] on link "[PERSON_NAME]" at bounding box center [1181, 144] width 157 height 16
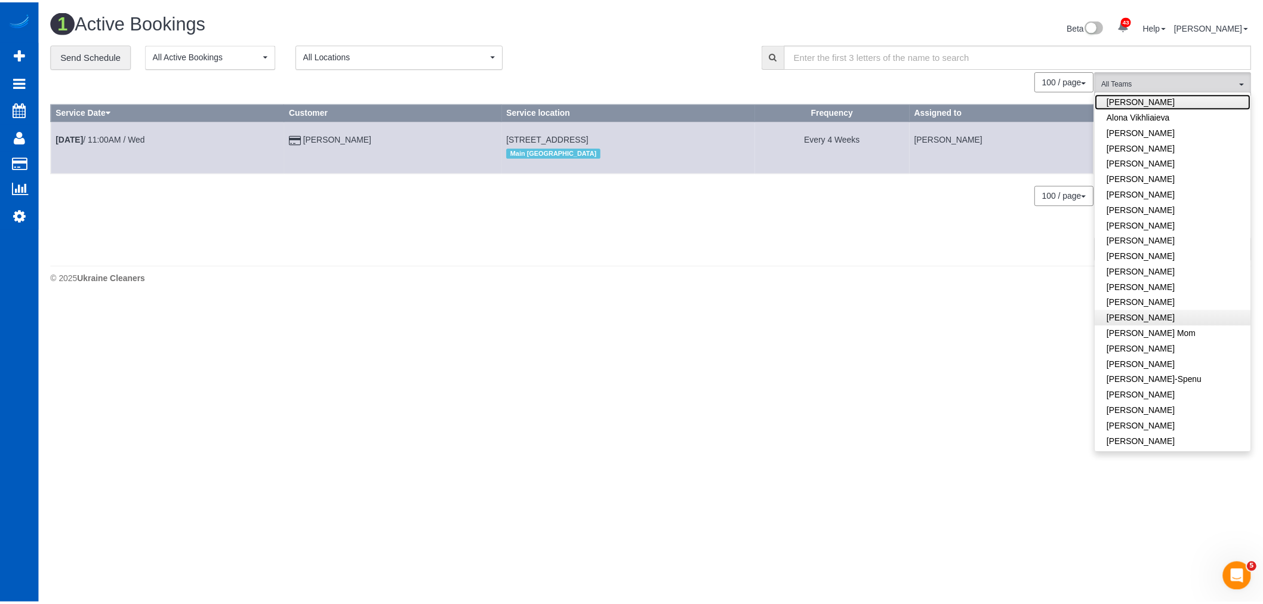
scroll to position [66, 0]
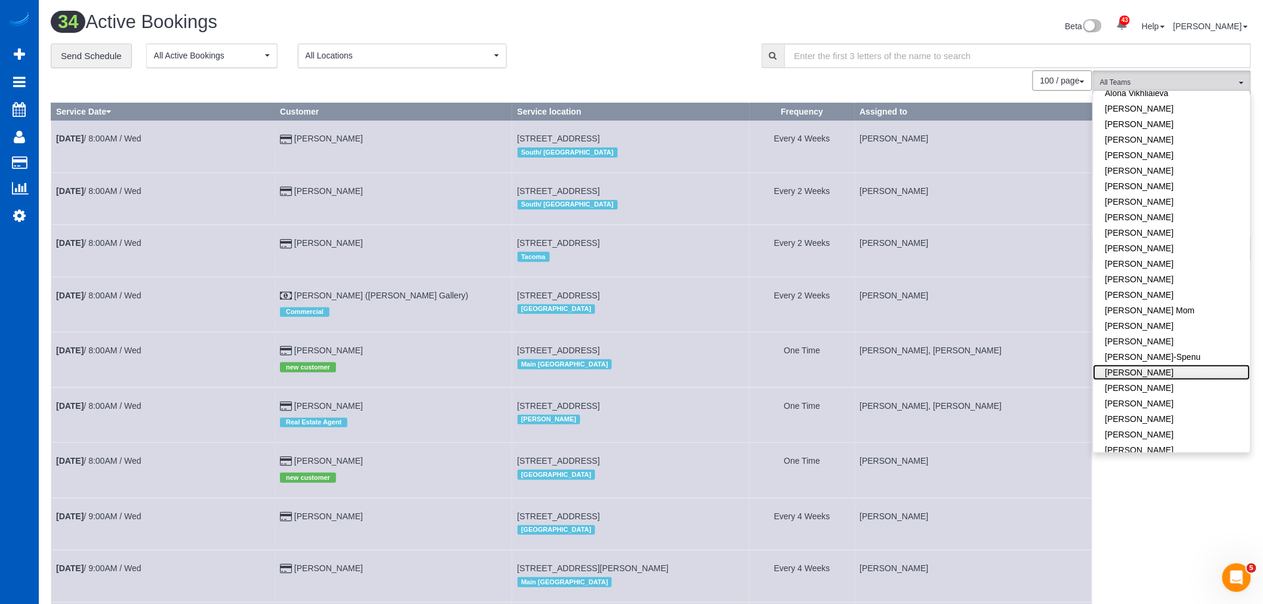
click at [1159, 374] on link "[PERSON_NAME]" at bounding box center [1171, 373] width 157 height 16
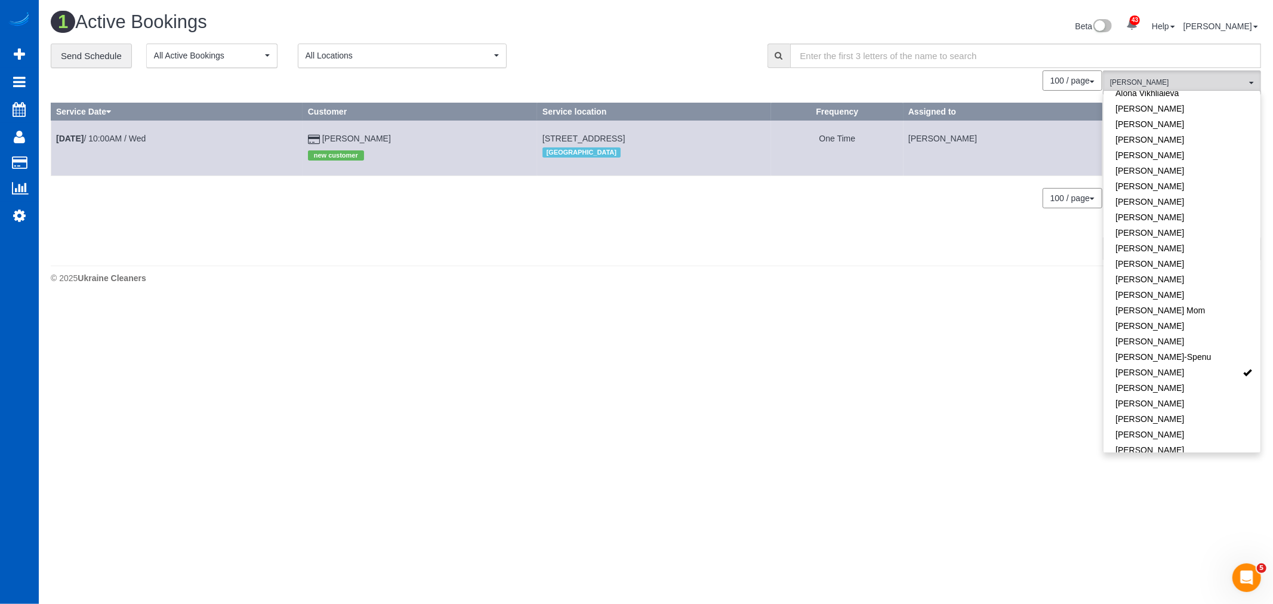
click at [900, 455] on body "43 Beta Your Notifications You have 0 alerts × You have 1 to charge for [DATE] …" at bounding box center [636, 302] width 1273 height 604
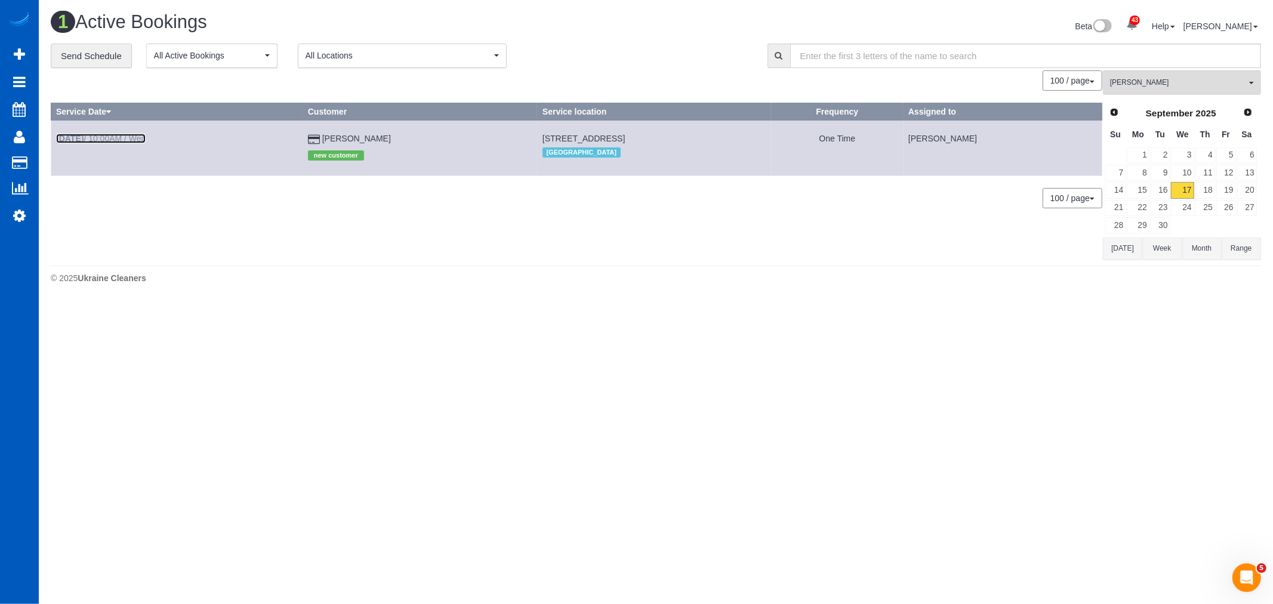
click at [115, 140] on link "[DATE] 10:00AM / Wed" at bounding box center [101, 139] width 90 height 10
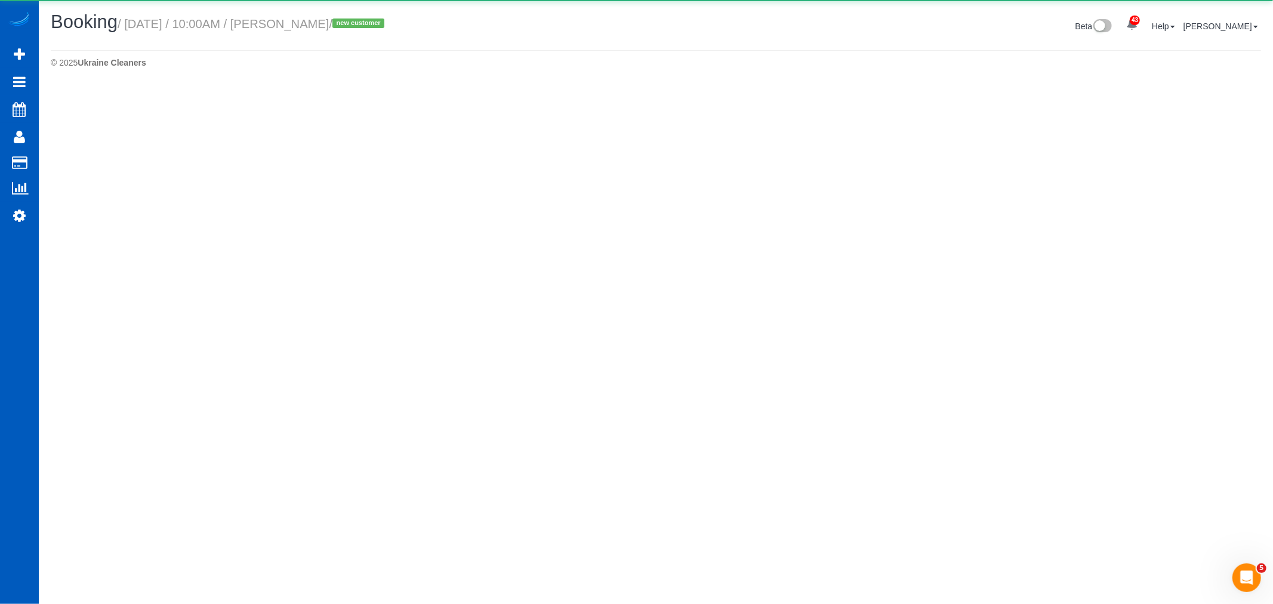
select select "CO"
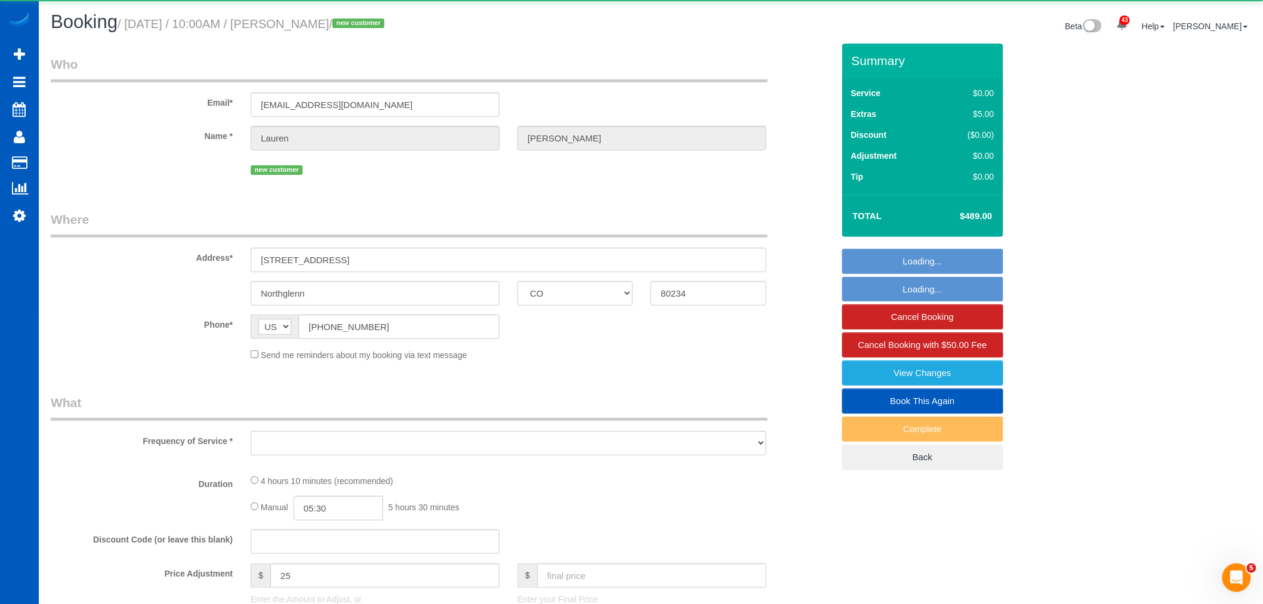
select select "object:19013"
select select "string:fspay-5dc5ea94-e430-4fdb-b5dc-f79fa4fad970"
select select "199"
select select "spot56"
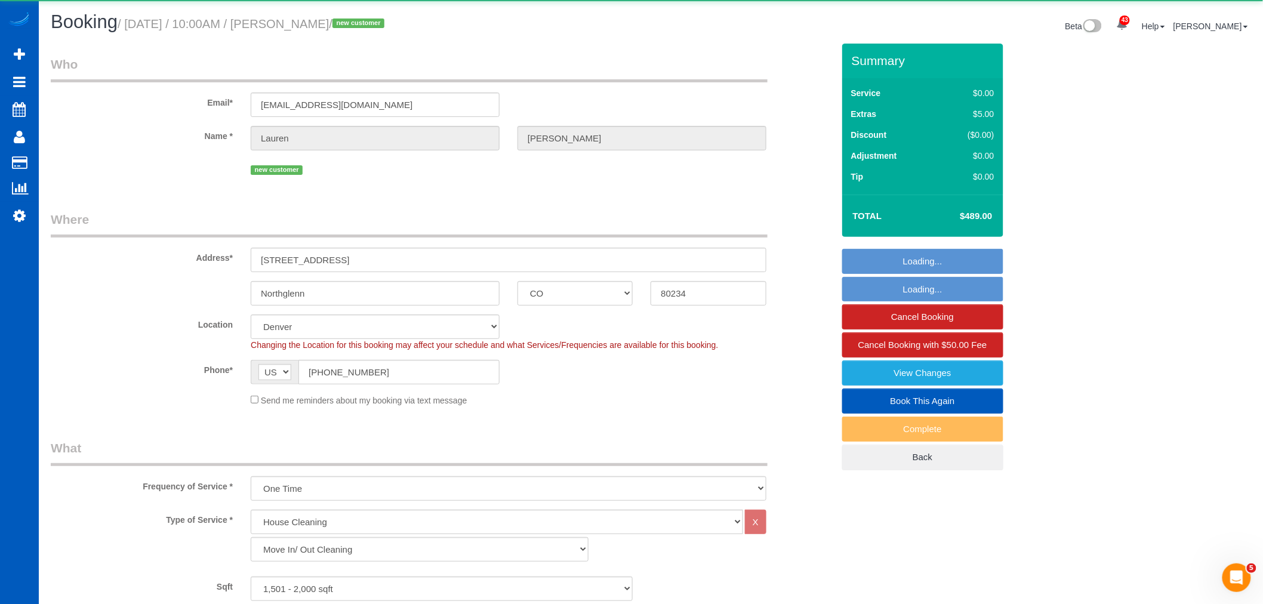
select select "object:19270"
select select "1501"
select select "3"
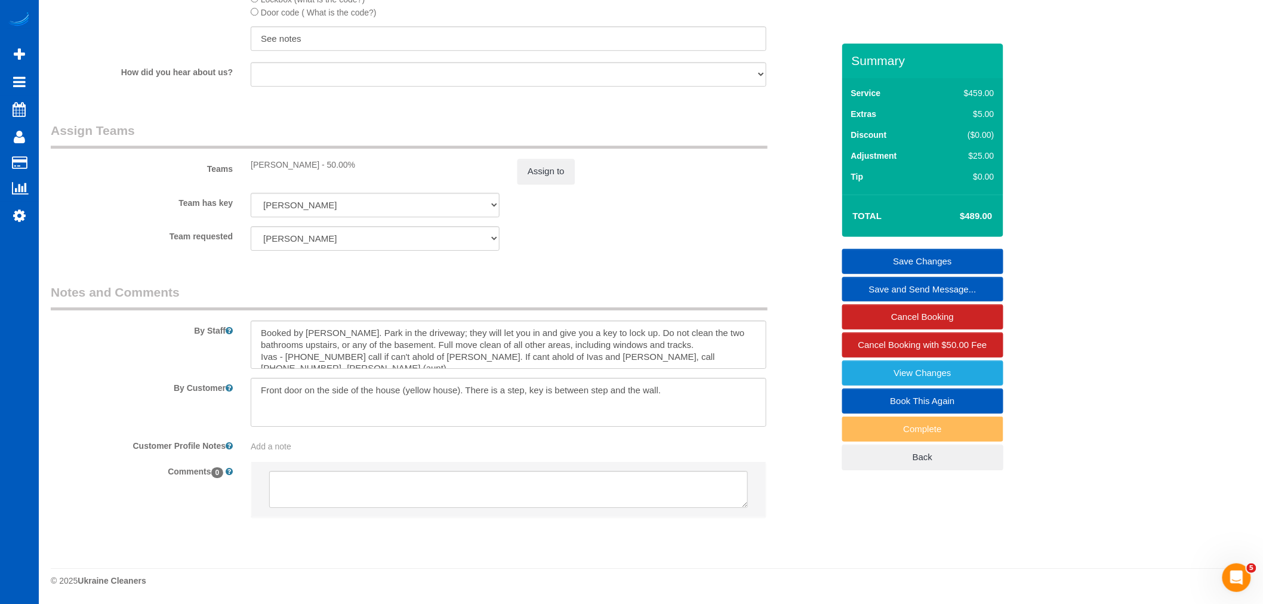
scroll to position [1475, 0]
click at [677, 398] on textarea at bounding box center [509, 402] width 516 height 49
click at [304, 388] on textarea at bounding box center [509, 402] width 516 height 49
click at [624, 405] on textarea at bounding box center [509, 402] width 516 height 49
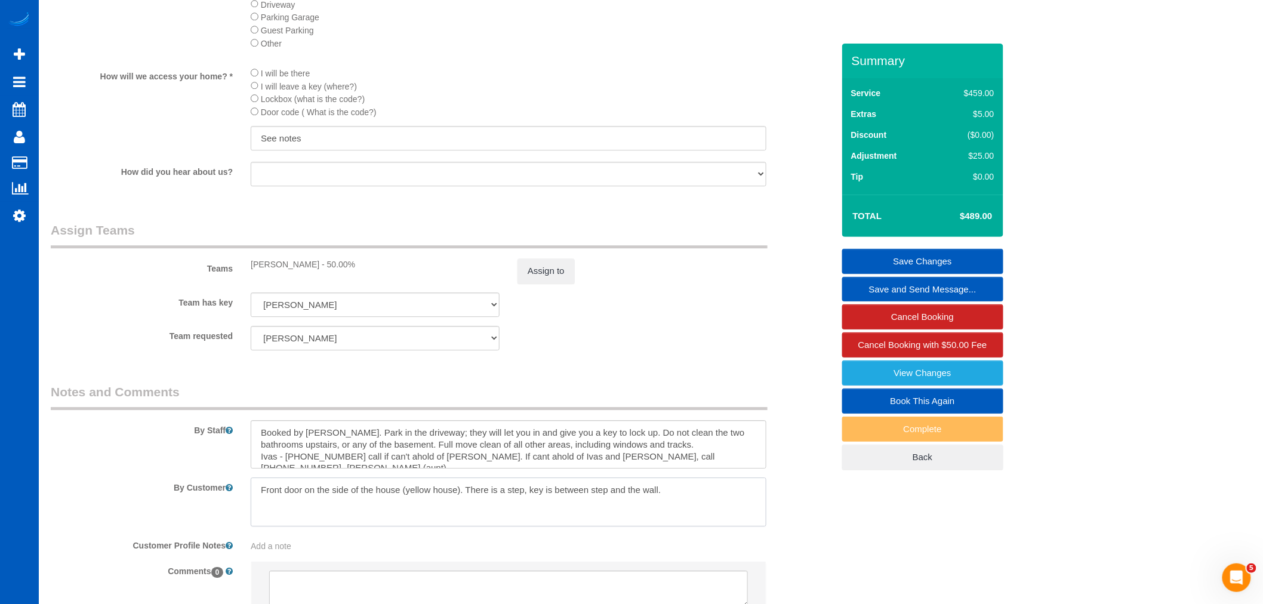
scroll to position [1343, 0]
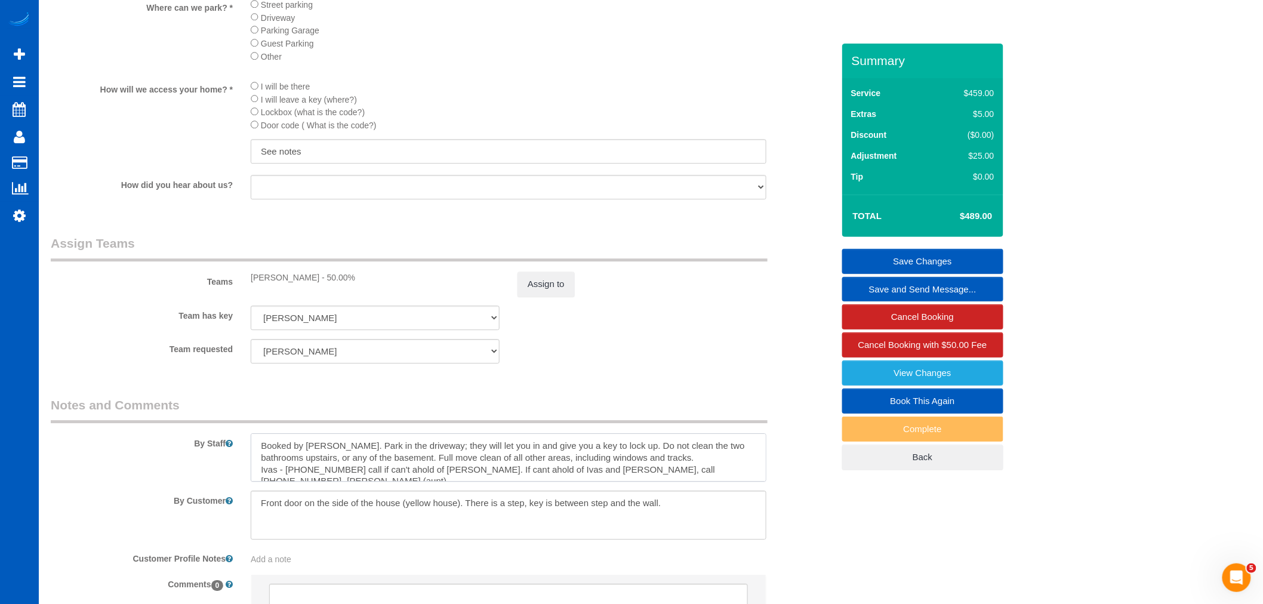
click at [655, 479] on textarea at bounding box center [509, 457] width 516 height 49
drag, startPoint x: 609, startPoint y: 463, endPoint x: 760, endPoint y: 467, distance: 151.0
click at [760, 467] on textarea at bounding box center [509, 457] width 516 height 49
click at [736, 478] on textarea at bounding box center [509, 457] width 516 height 49
drag, startPoint x: 612, startPoint y: 464, endPoint x: 763, endPoint y: 461, distance: 151.0
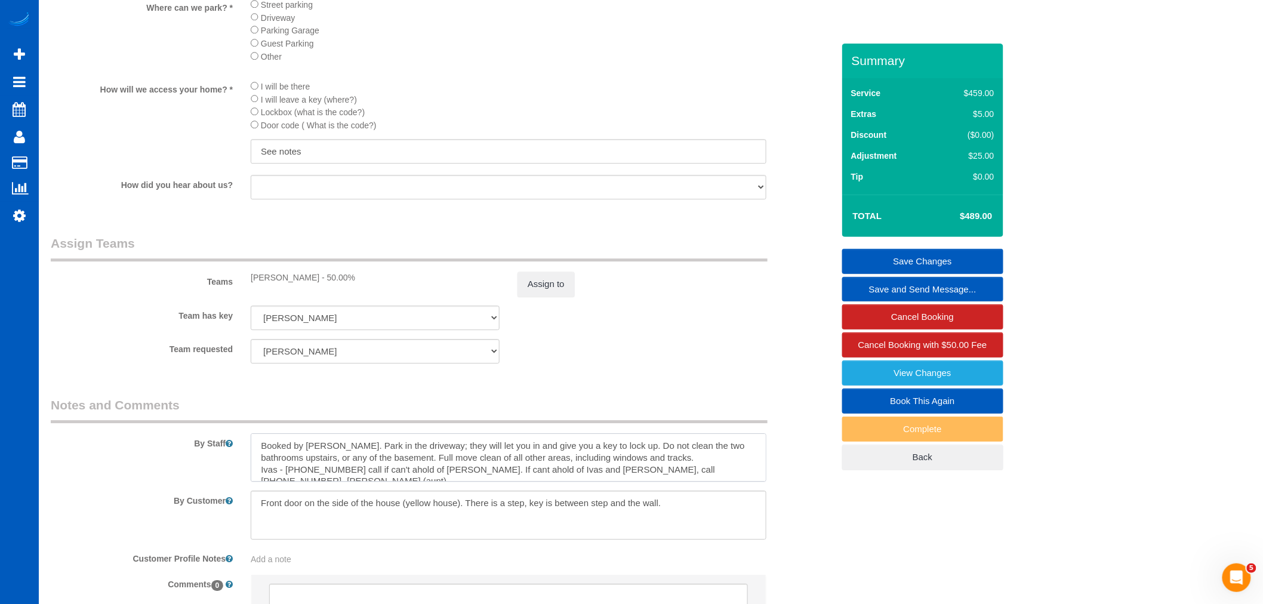
click at [763, 461] on textarea at bounding box center [509, 457] width 516 height 49
drag, startPoint x: 391, startPoint y: 472, endPoint x: 681, endPoint y: 472, distance: 290.0
click at [681, 472] on textarea at bounding box center [509, 457] width 516 height 49
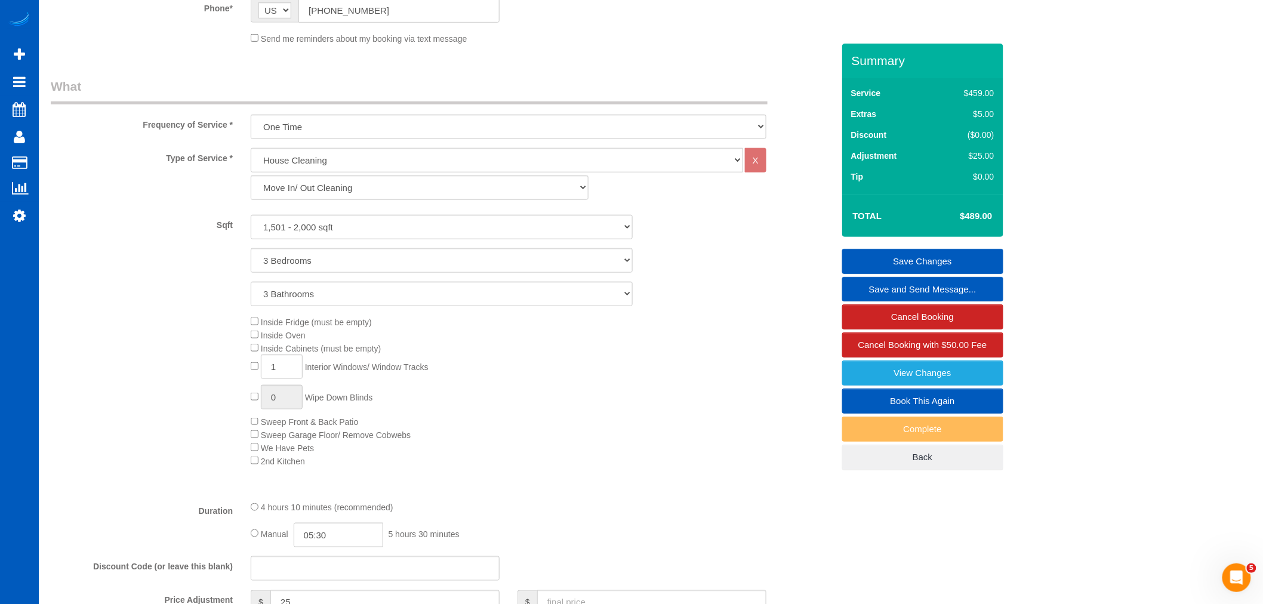
scroll to position [282, 0]
